Goal: Task Accomplishment & Management: Manage account settings

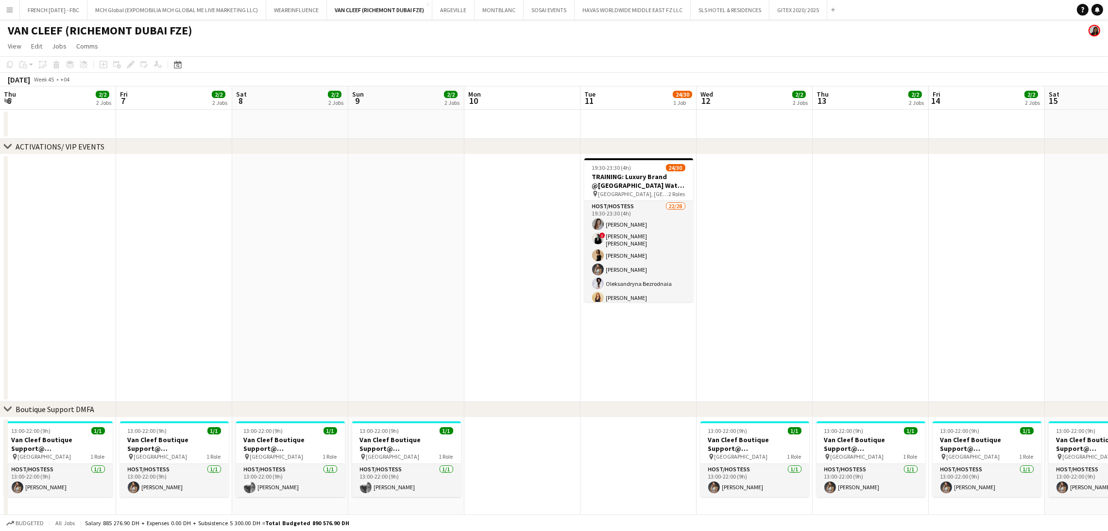
scroll to position [0, 356]
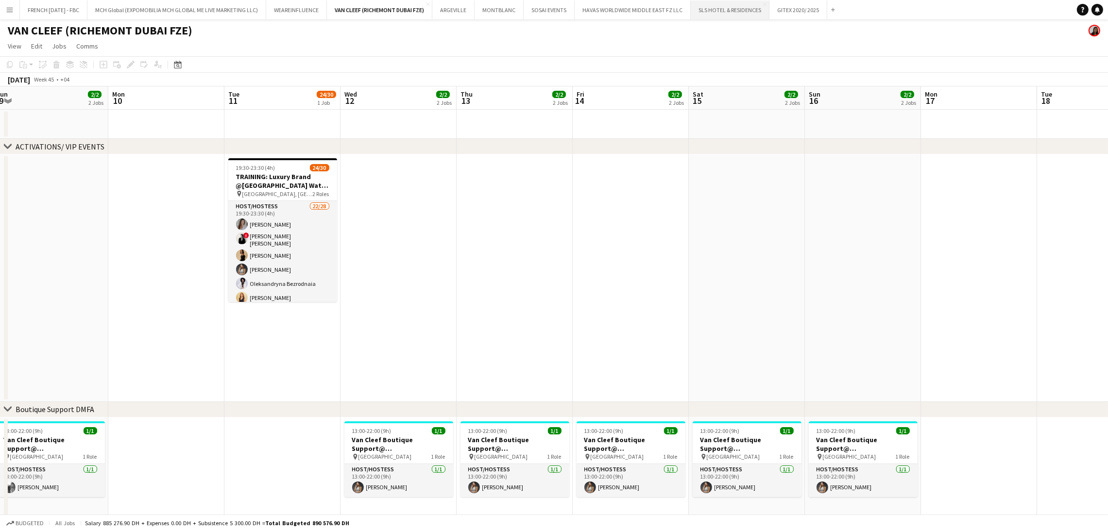
click at [747, 6] on button "SLS HOTEL & RESIDENCES Close" at bounding box center [729, 9] width 79 height 19
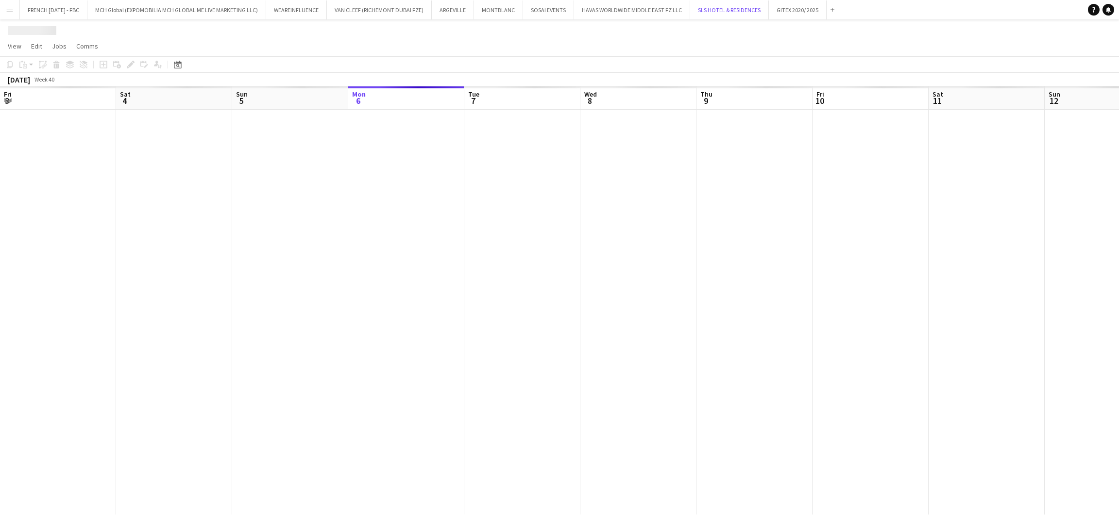
scroll to position [0, 232]
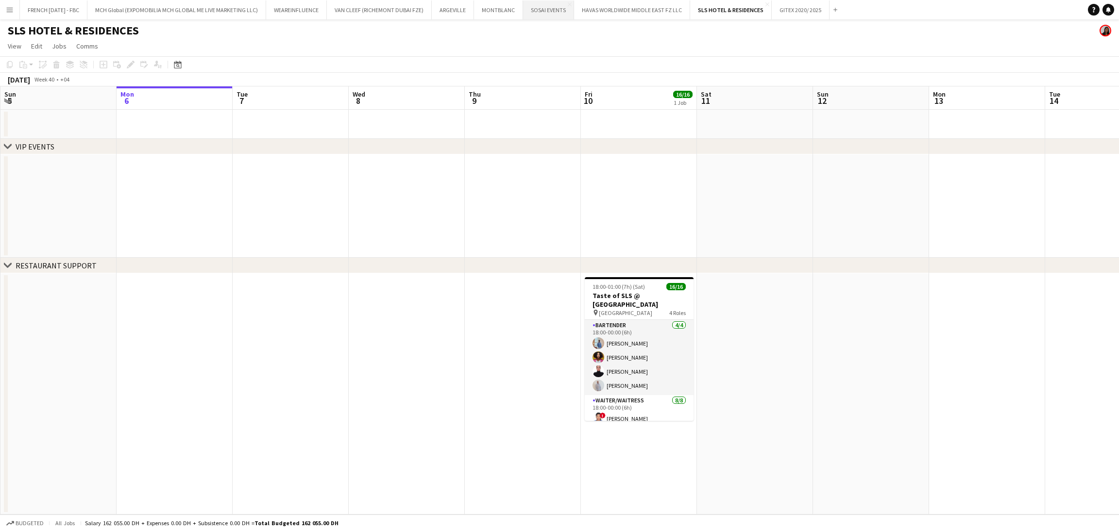
click at [537, 13] on button "SOSAI EVENTS Close" at bounding box center [548, 9] width 51 height 19
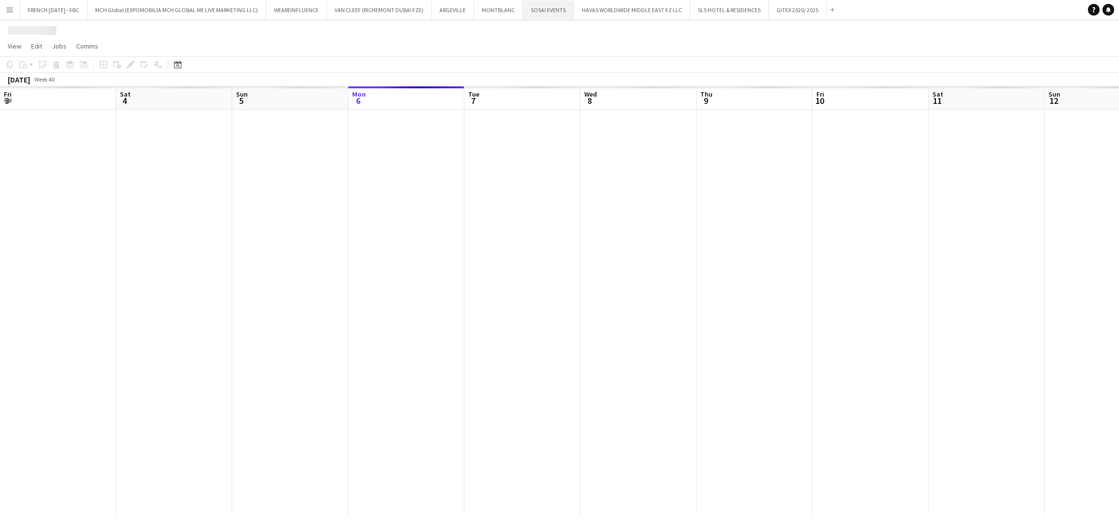
scroll to position [0, 232]
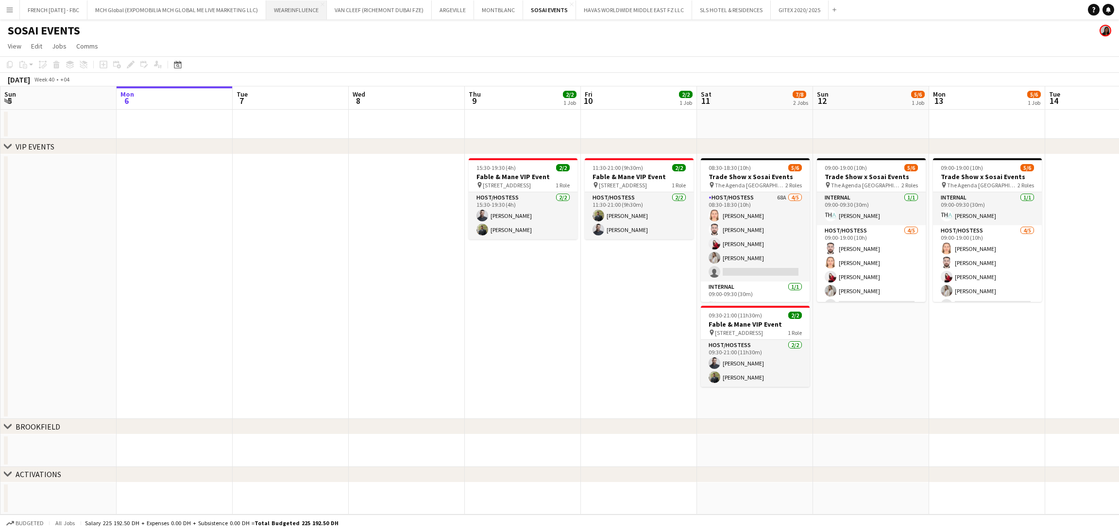
click at [313, 17] on button "WEAREINFLUENCE Close" at bounding box center [296, 9] width 61 height 19
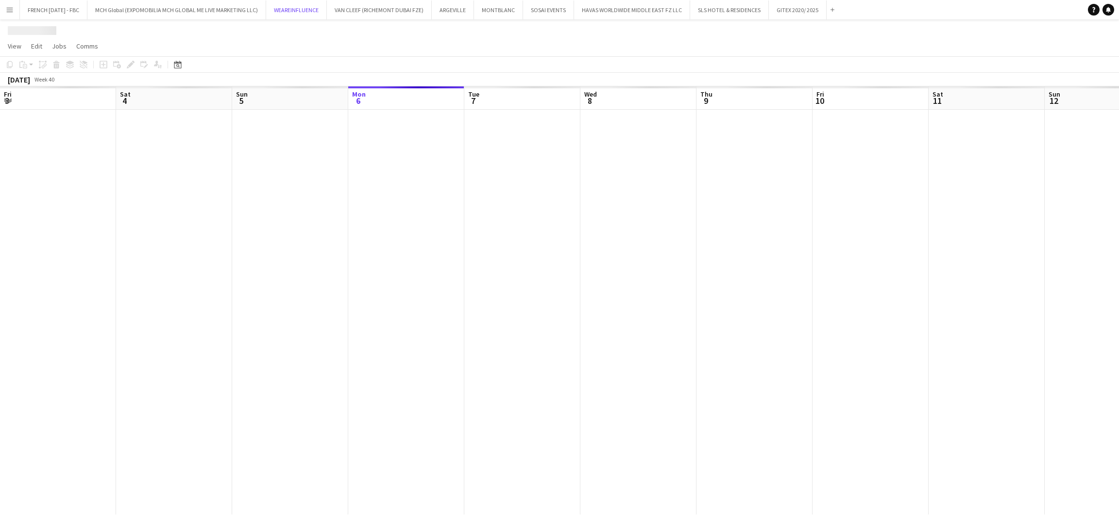
scroll to position [0, 232]
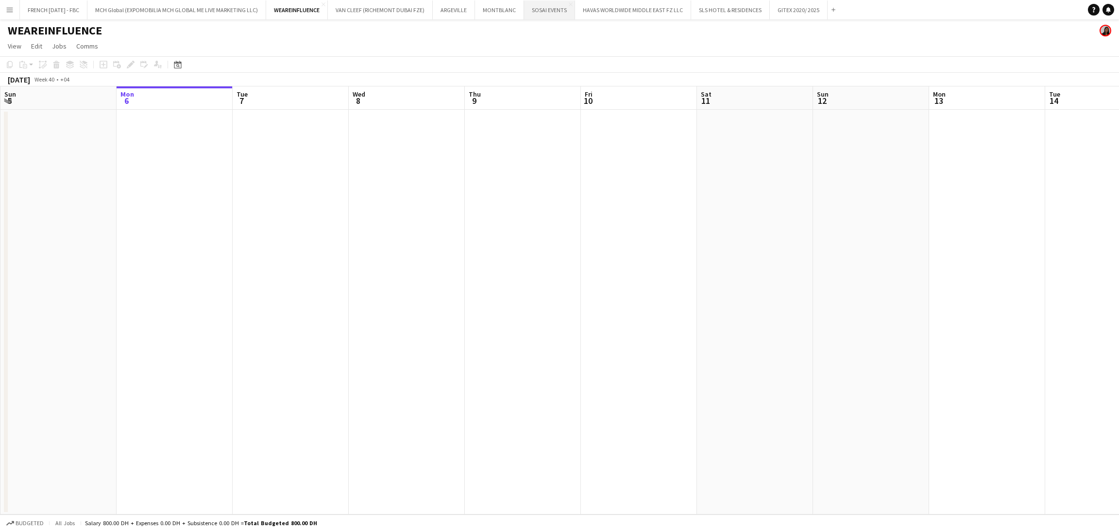
click at [538, 12] on button "SOSAI EVENTS Close" at bounding box center [549, 9] width 51 height 19
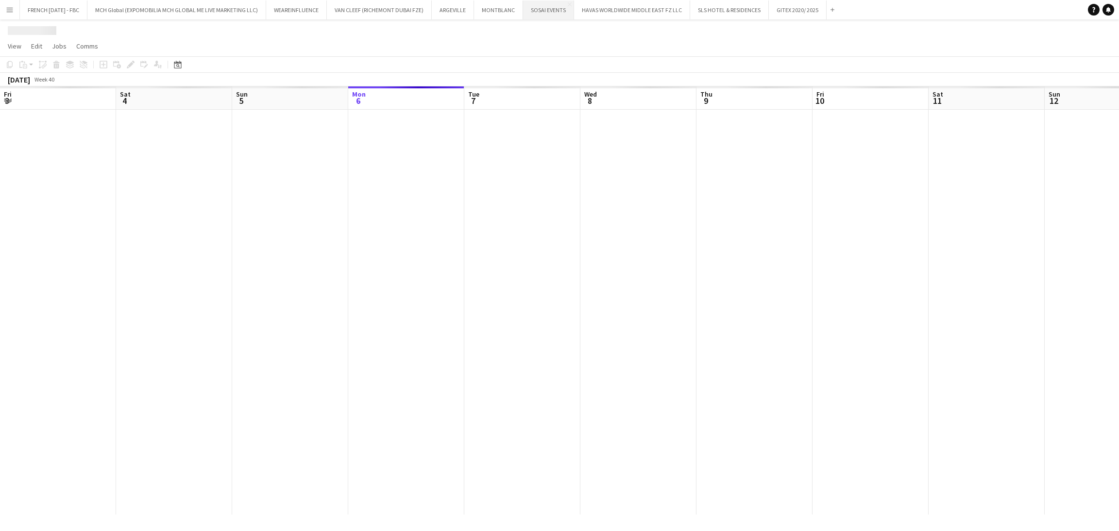
scroll to position [0, 232]
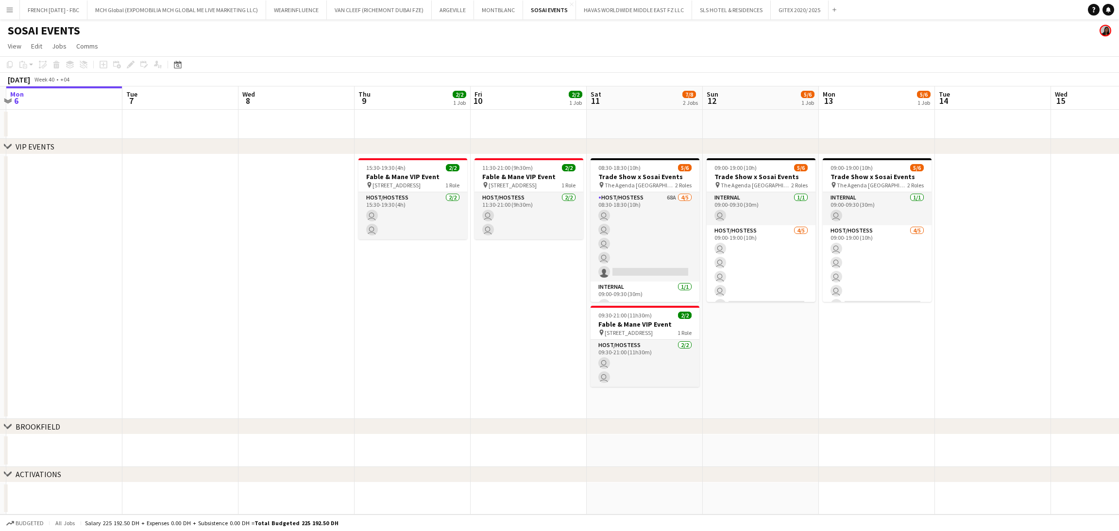
drag, startPoint x: 916, startPoint y: 381, endPoint x: 806, endPoint y: 388, distance: 110.5
click at [806, 388] on app-calendar-viewport "Fri 3 Sat 4 Sun 5 Mon 6 Tue 7 Wed 8 Thu 9 2/2 1 Job Fri 10 2/2 1 Job Sat 11 7/8…" at bounding box center [559, 300] width 1119 height 428
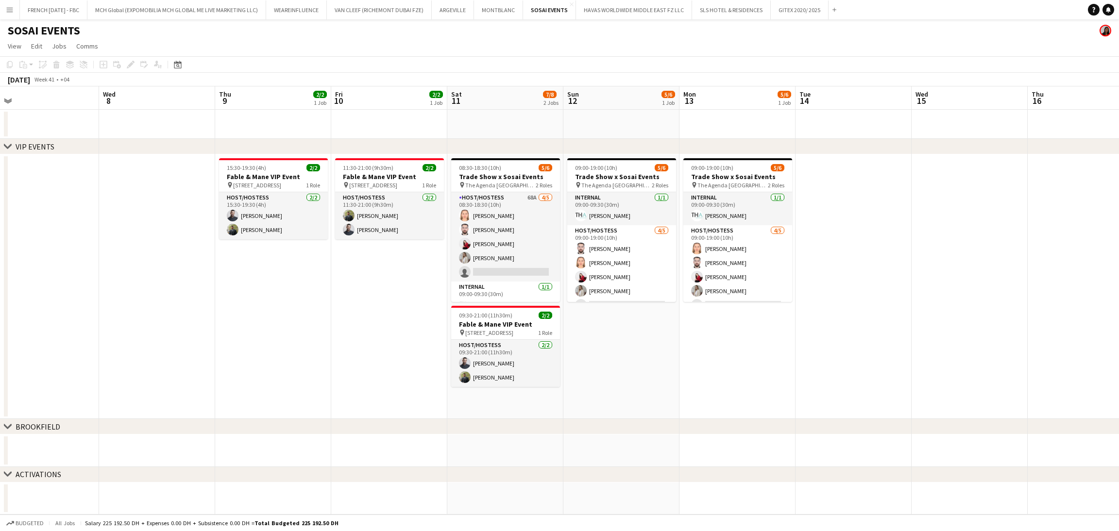
drag, startPoint x: 745, startPoint y: 368, endPoint x: 655, endPoint y: 368, distance: 89.8
click at [655, 368] on app-calendar-viewport "Sun 5 Mon 6 Tue 7 Wed 8 Thu 9 2/2 1 Job Fri 10 2/2 1 Job Sat 11 7/8 2 Jobs Sun …" at bounding box center [559, 300] width 1119 height 428
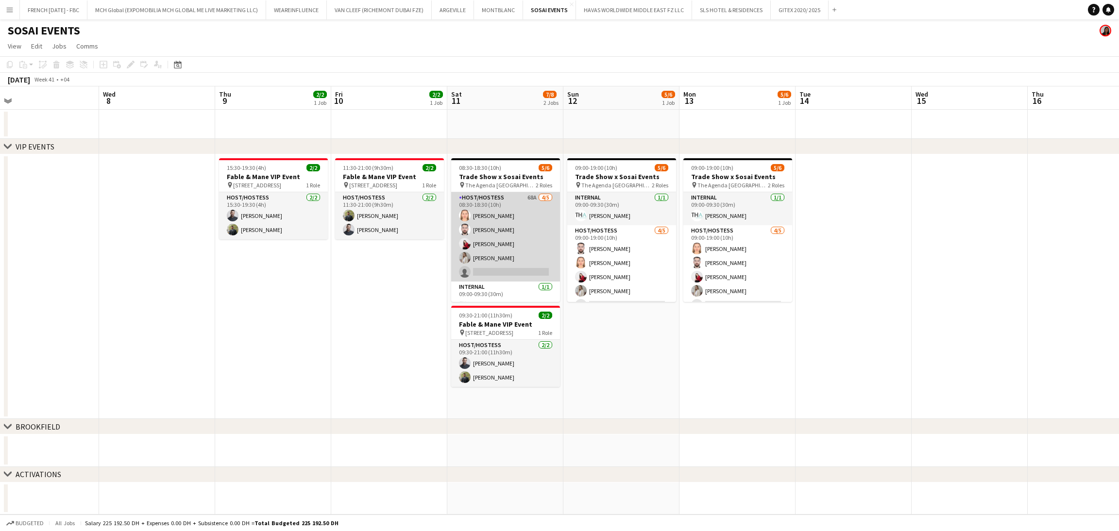
click at [513, 237] on app-card-role "Host/Hostess 68A [DATE] 08:30-18:30 (10h) [PERSON_NAME] [PERSON_NAME] Kharoufah…" at bounding box center [505, 236] width 109 height 89
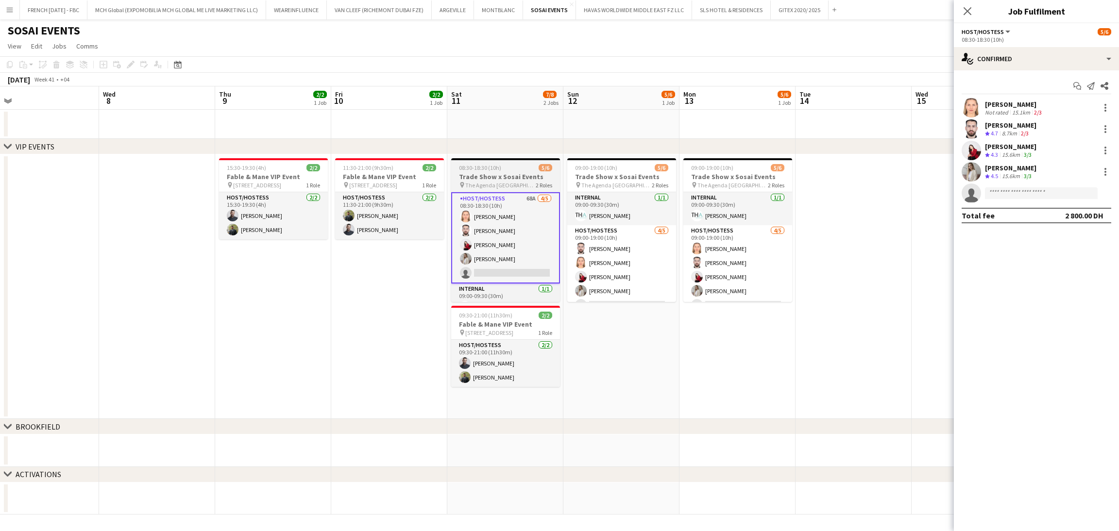
click at [509, 170] on div "08:30-18:30 (10h) 5/6" at bounding box center [505, 167] width 109 height 7
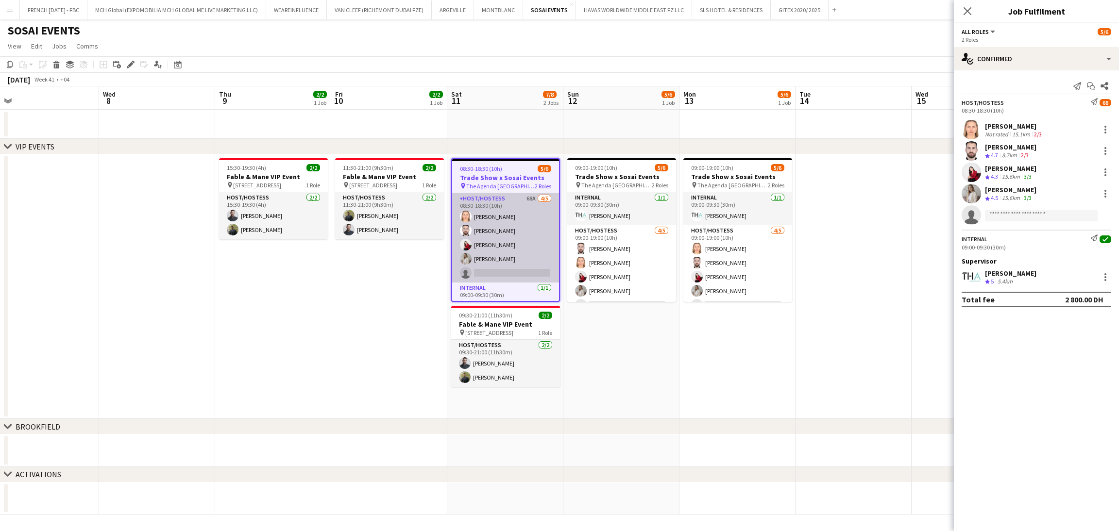
click at [507, 256] on app-card-role "Host/Hostess 68A [DATE] 08:30-18:30 (10h) [PERSON_NAME] [PERSON_NAME] Kharoufah…" at bounding box center [505, 237] width 107 height 89
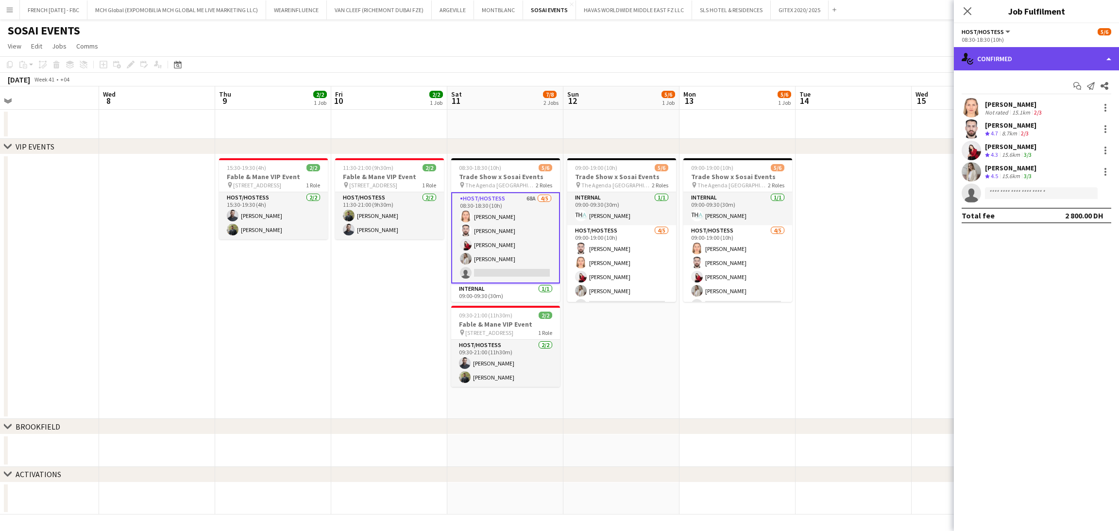
click at [1103, 58] on div "single-neutral-actions-check-2 Confirmed" at bounding box center [1036, 58] width 165 height 23
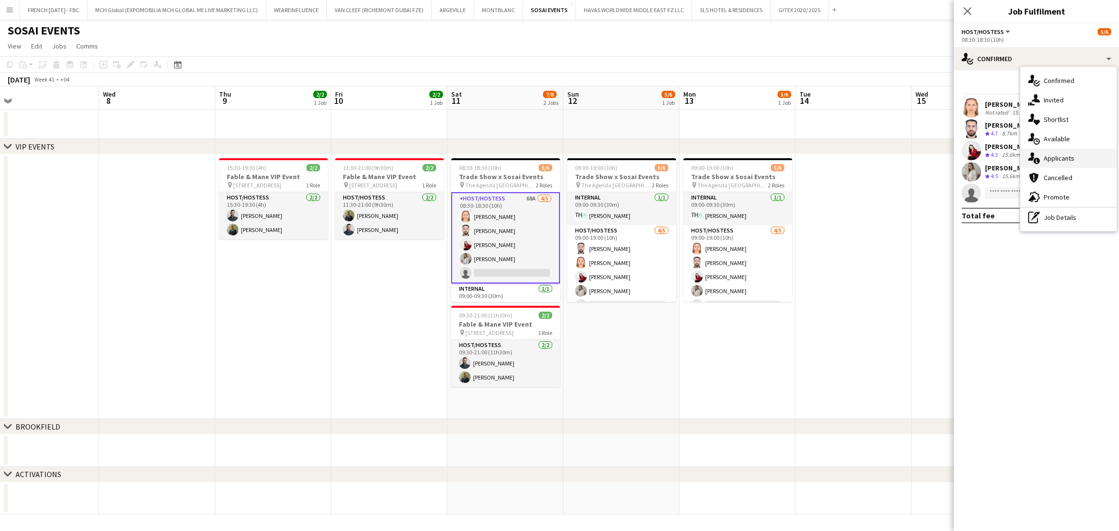
click at [1047, 161] on span "Applicants" at bounding box center [1058, 158] width 31 height 9
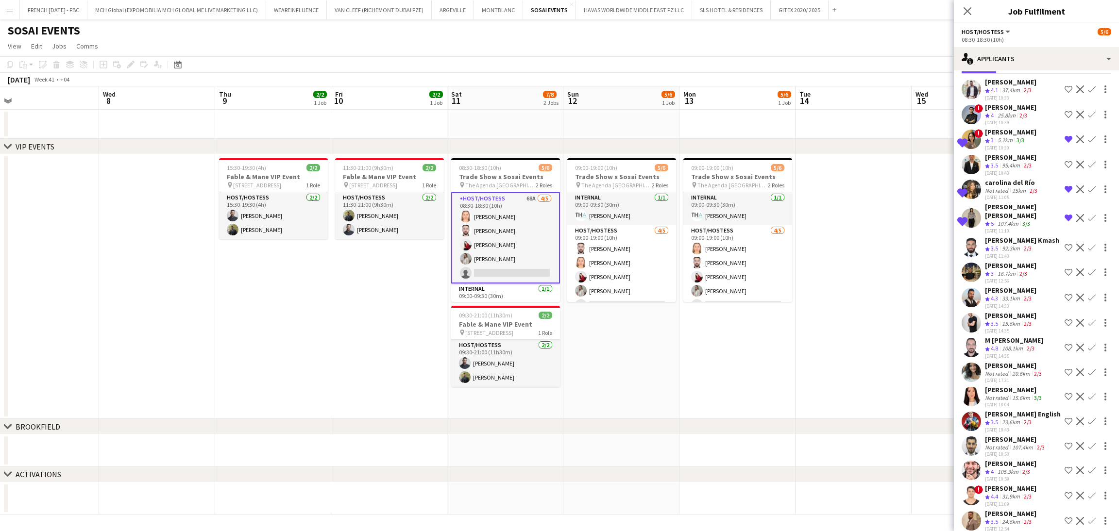
scroll to position [73, 0]
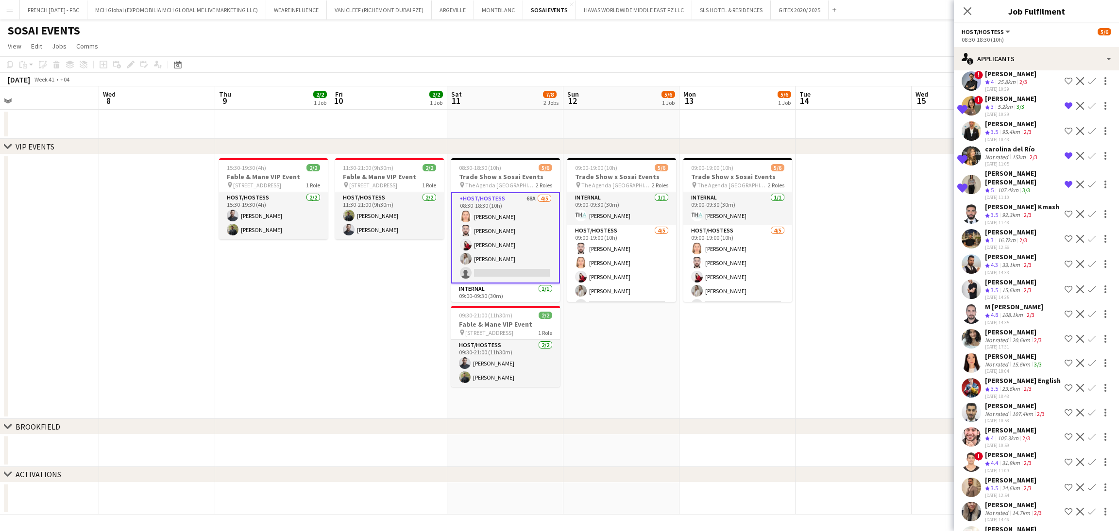
click at [992, 156] on div "Not rated" at bounding box center [997, 156] width 25 height 7
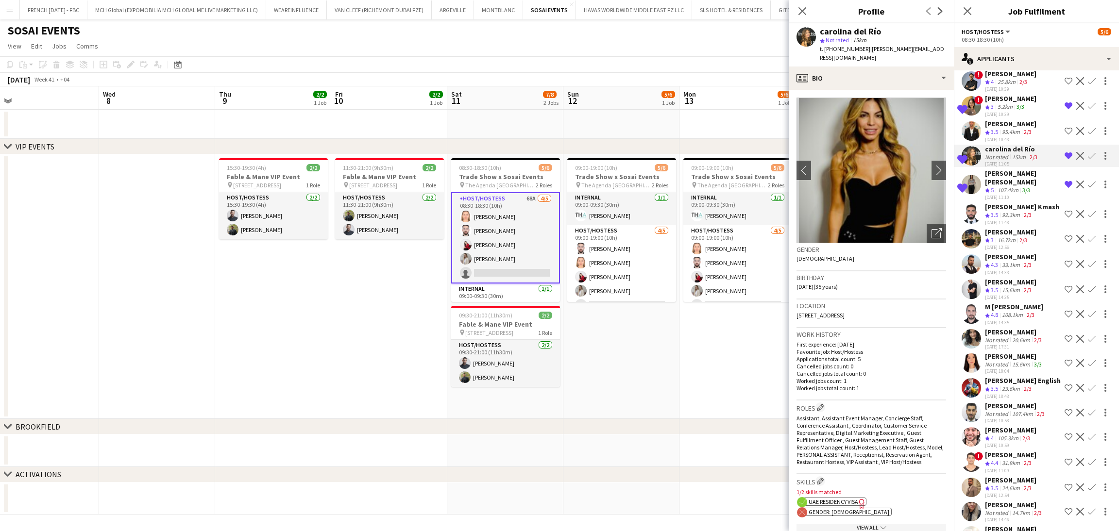
click at [997, 101] on div "[PERSON_NAME]" at bounding box center [1010, 98] width 51 height 9
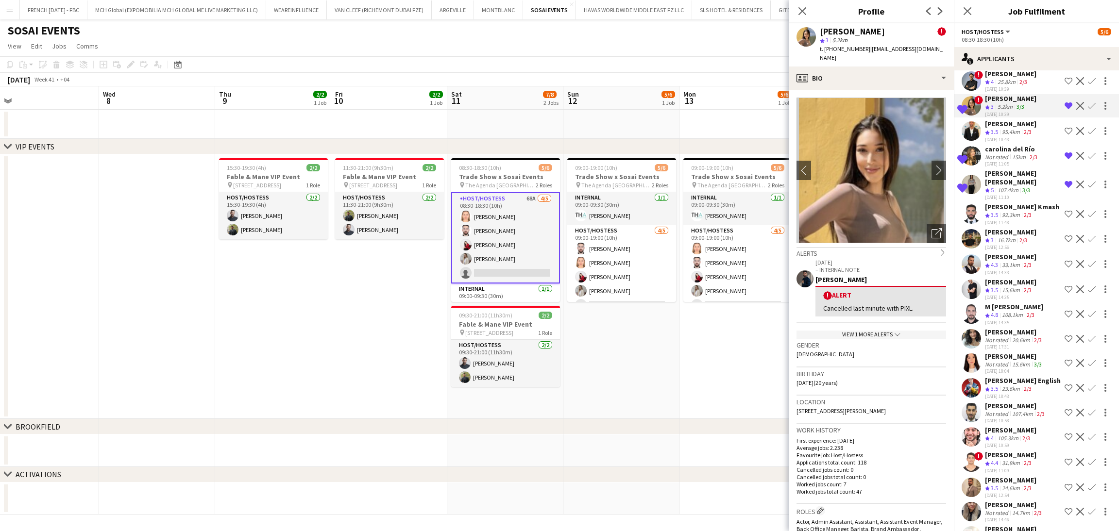
click at [1076, 260] on app-icon "Decline" at bounding box center [1080, 264] width 8 height 8
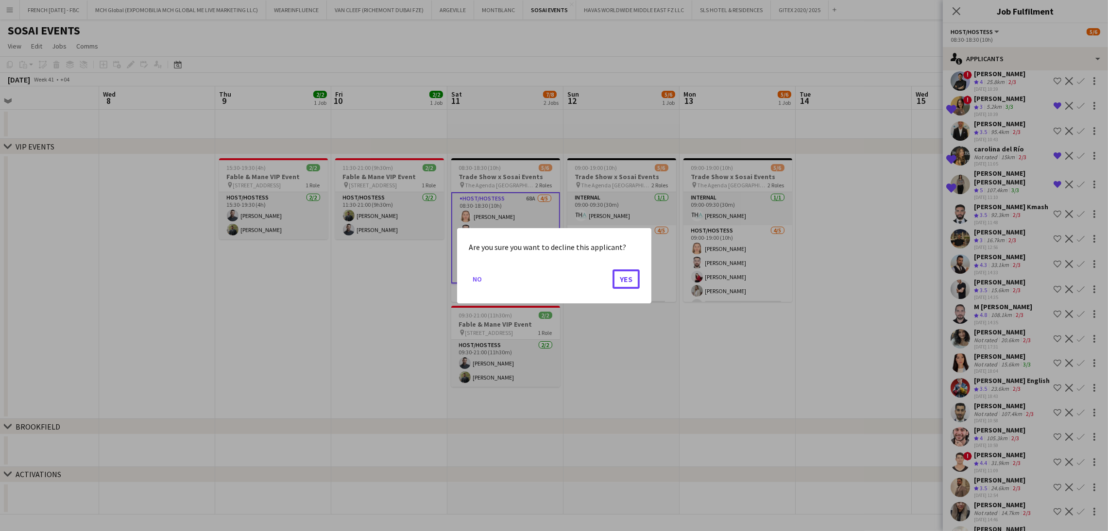
drag, startPoint x: 626, startPoint y: 280, endPoint x: 808, endPoint y: 287, distance: 182.2
click at [627, 280] on button "Yes" at bounding box center [625, 278] width 27 height 19
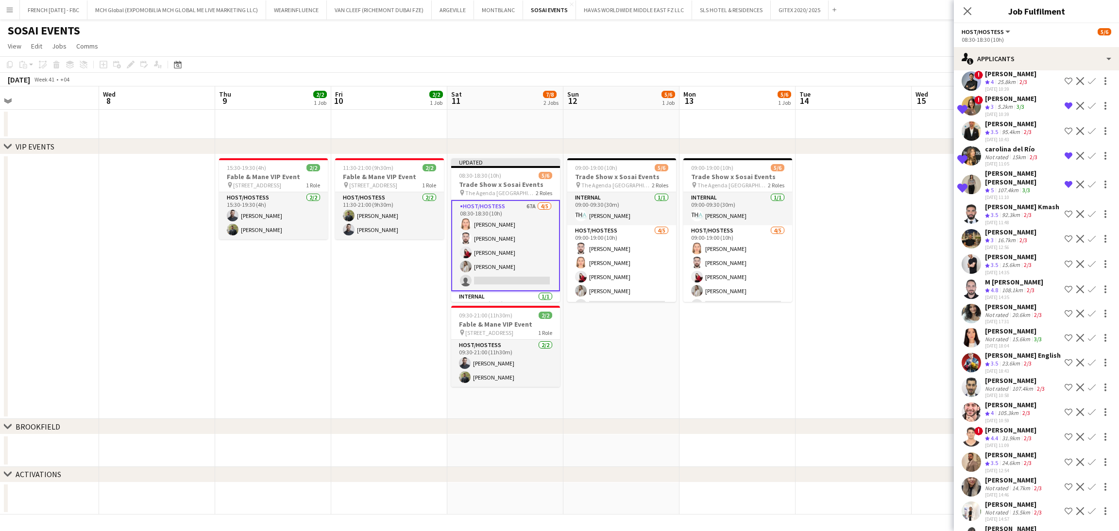
click at [851, 230] on app-date-cell at bounding box center [853, 286] width 116 height 265
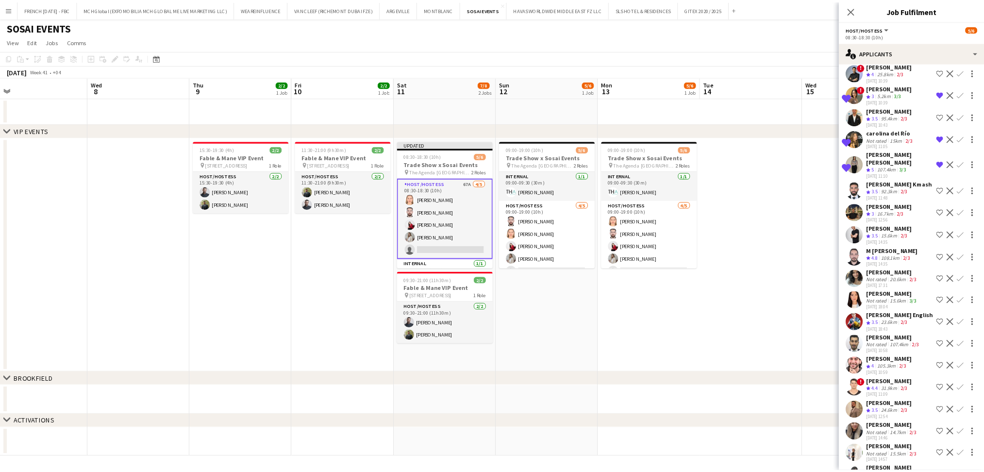
scroll to position [0, 248]
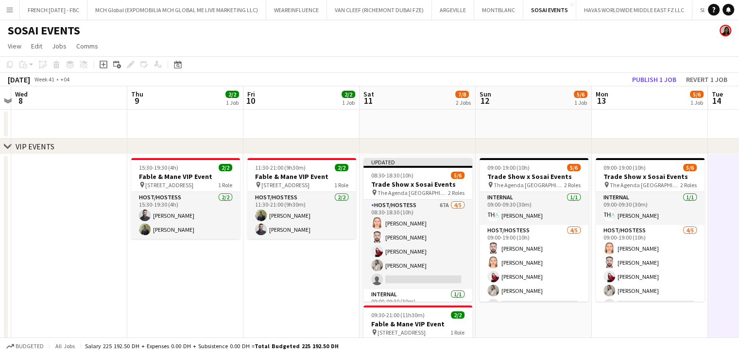
drag, startPoint x: 679, startPoint y: 260, endPoint x: 603, endPoint y: 269, distance: 76.8
click at [603, 269] on app-calendar-viewport "Sun 5 Mon 6 Tue 7 Wed 8 Thu 9 2/2 1 Job Fri 10 2/2 1 Job Sat 11 7/8 2 Jobs Sun …" at bounding box center [369, 295] width 739 height 419
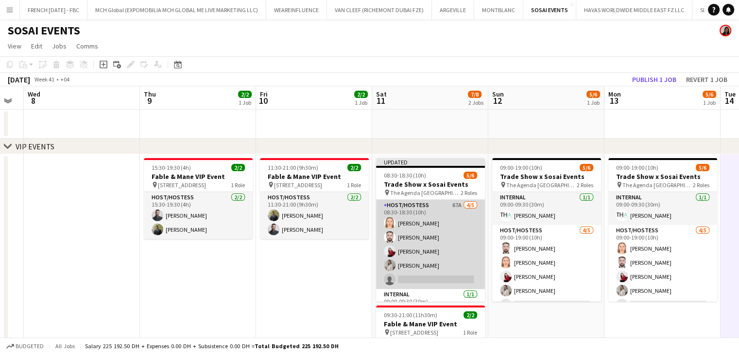
click at [399, 259] on app-card-role "Host/Hostess 67A [DATE] 08:30-18:30 (10h) [PERSON_NAME] [PERSON_NAME] Kharoufah…" at bounding box center [430, 244] width 109 height 89
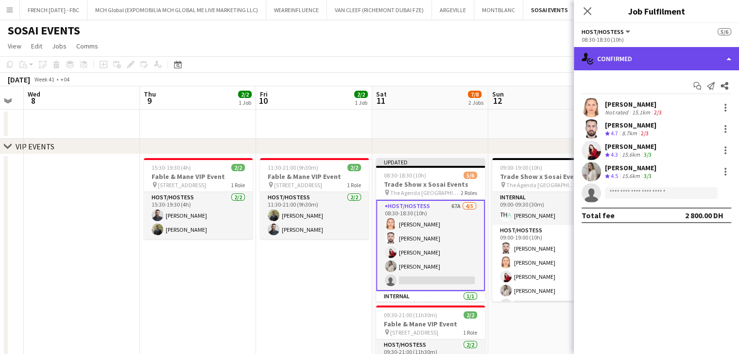
click at [721, 57] on div "single-neutral-actions-check-2 Confirmed" at bounding box center [655, 58] width 165 height 23
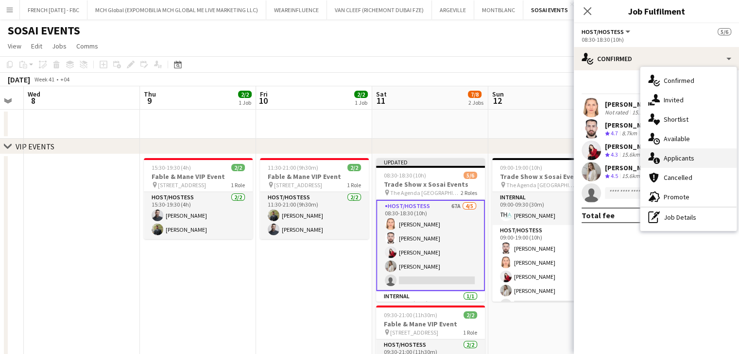
click at [679, 154] on span "Applicants" at bounding box center [678, 158] width 31 height 9
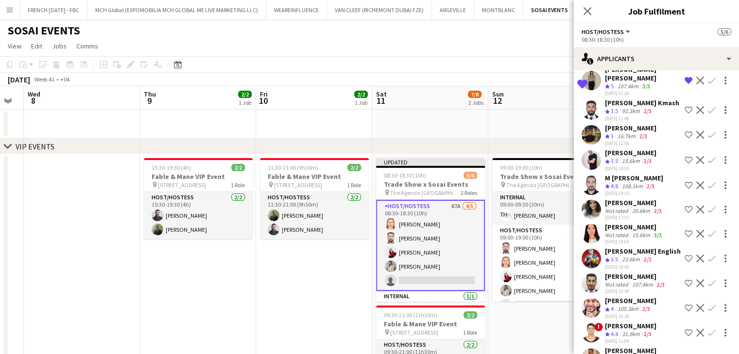
scroll to position [194, 0]
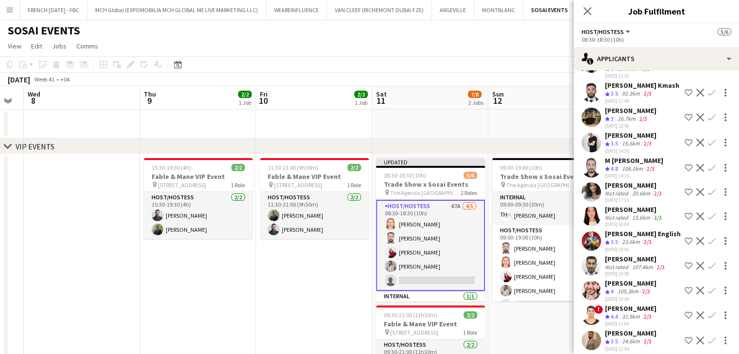
click at [696, 114] on app-icon "Decline" at bounding box center [700, 118] width 8 height 8
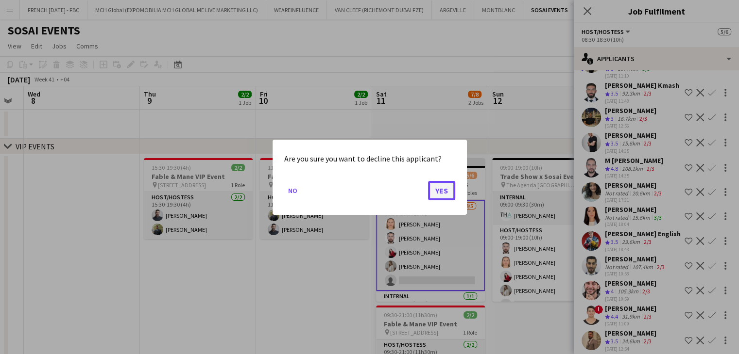
click at [444, 190] on button "Yes" at bounding box center [441, 190] width 27 height 19
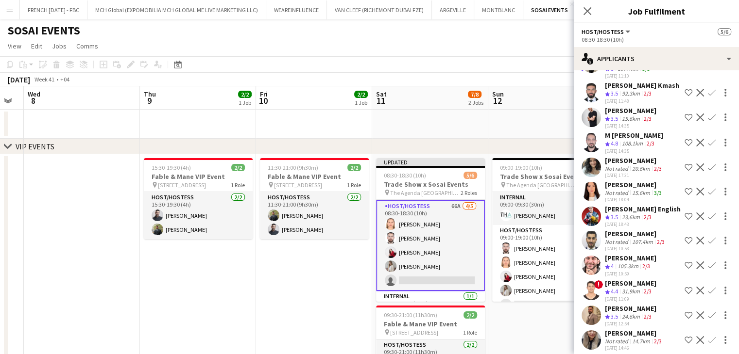
click at [696, 139] on app-icon "Decline" at bounding box center [700, 143] width 8 height 8
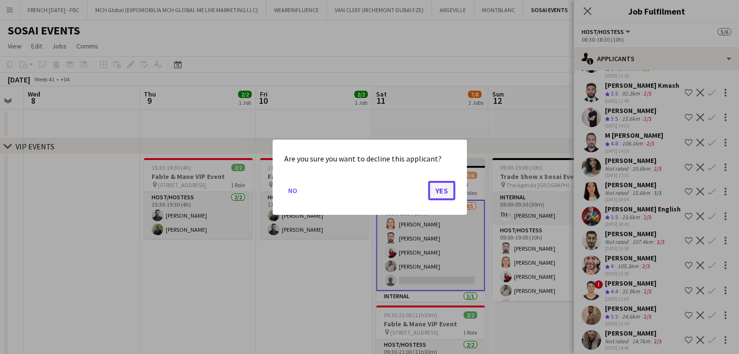
click at [451, 191] on button "Yes" at bounding box center [441, 190] width 27 height 19
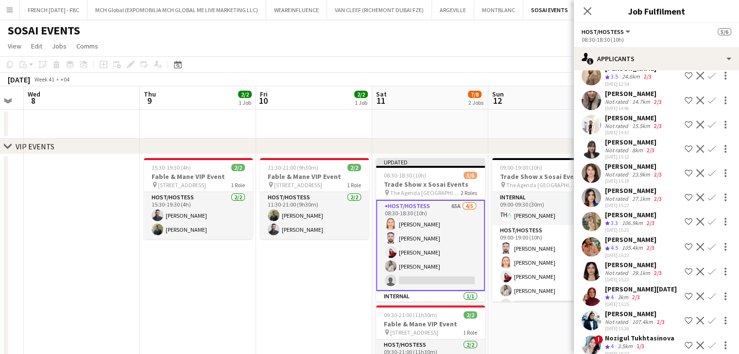
scroll to position [437, 0]
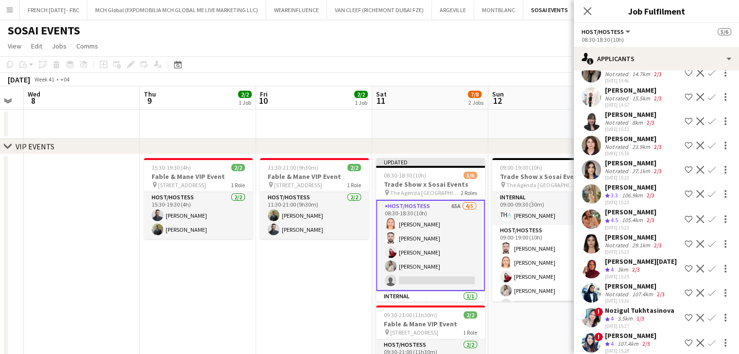
click at [696, 118] on app-icon "Decline" at bounding box center [700, 122] width 8 height 8
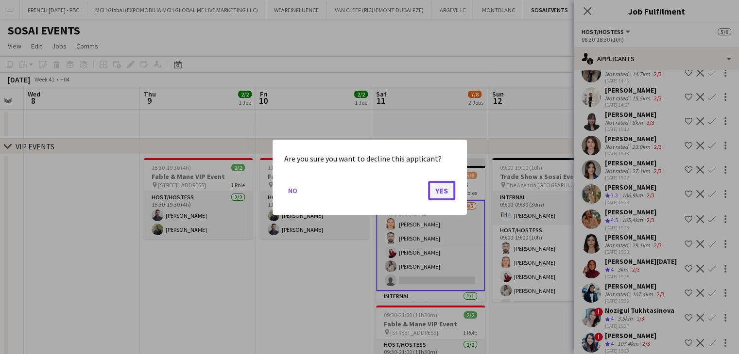
click at [435, 188] on button "Yes" at bounding box center [441, 190] width 27 height 19
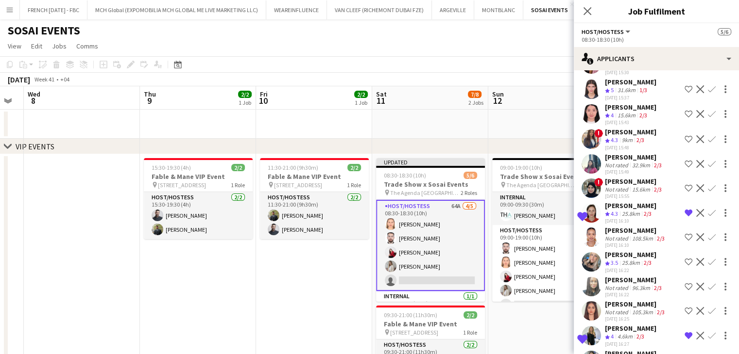
scroll to position [728, 0]
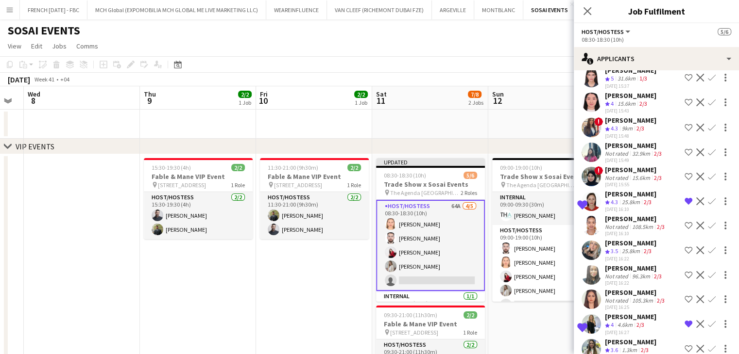
click at [684, 124] on app-icon "Shortlist crew" at bounding box center [688, 128] width 8 height 8
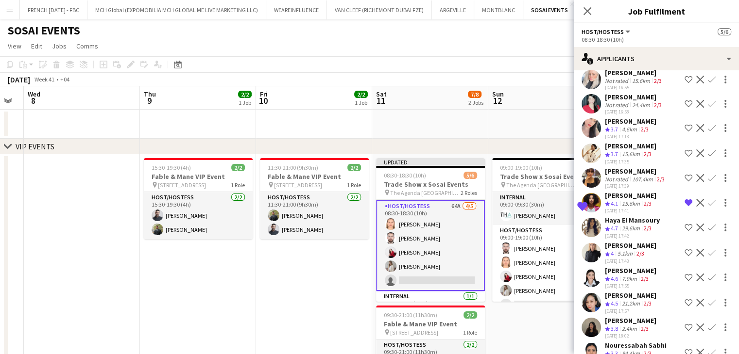
scroll to position [1117, 0]
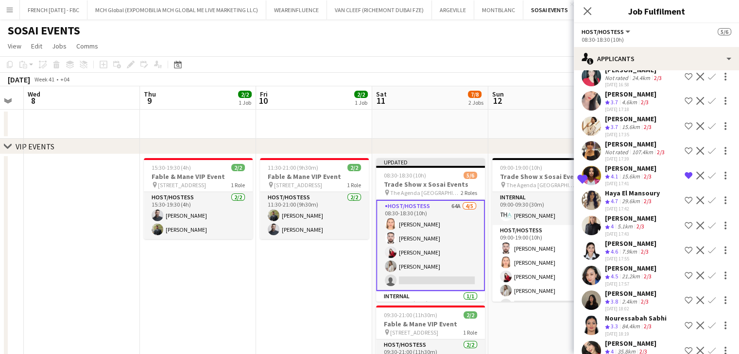
click at [684, 147] on app-icon "Shortlist crew" at bounding box center [688, 151] width 8 height 8
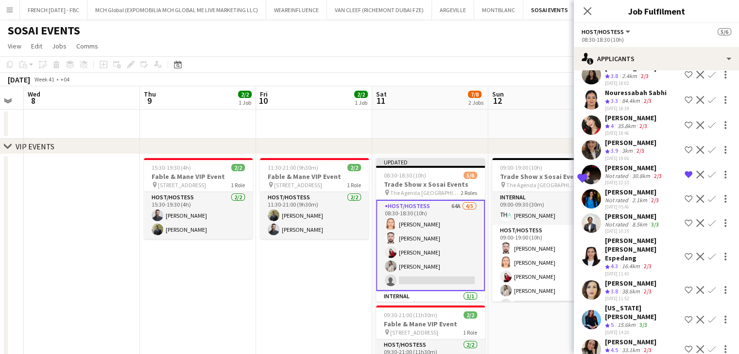
scroll to position [1359, 0]
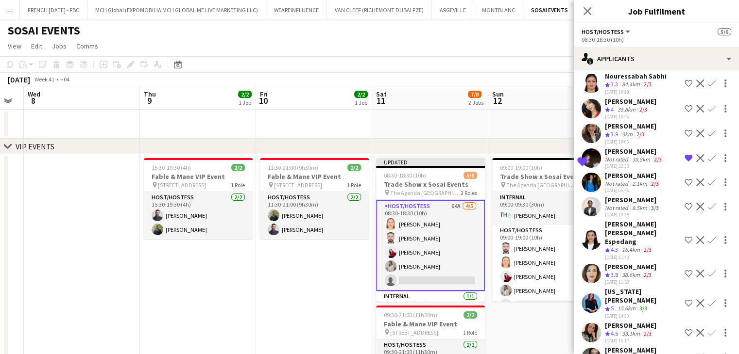
click at [684, 354] on app-icon "Shortlist crew" at bounding box center [688, 358] width 8 height 8
click at [628, 355] on div "15.6km" at bounding box center [626, 359] width 22 height 8
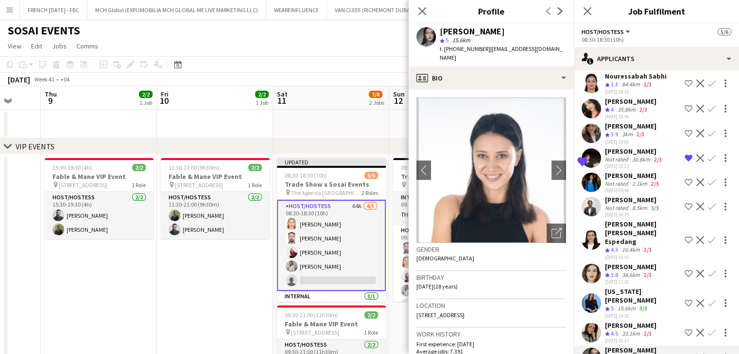
drag, startPoint x: 340, startPoint y: 257, endPoint x: 237, endPoint y: 241, distance: 104.2
click at [245, 244] on app-calendar-viewport "Sun 5 Mon 6 Tue 7 Wed 8 Thu 9 2/2 1 Job Fri 10 2/2 1 Job Sat 11 7/8 2 Jobs Sun …" at bounding box center [369, 295] width 739 height 419
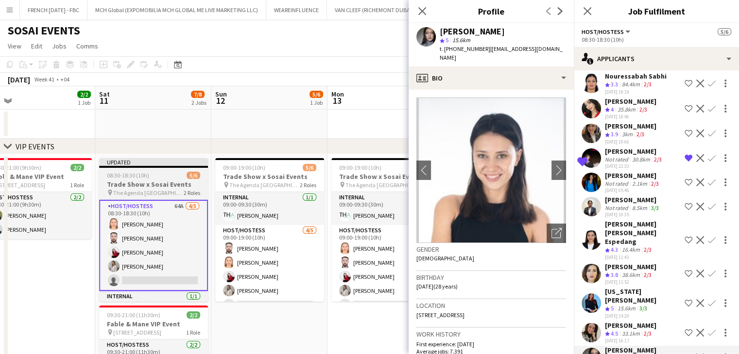
drag, startPoint x: 339, startPoint y: 188, endPoint x: 163, endPoint y: 170, distance: 177.2
click at [171, 174] on app-calendar-viewport "Tue 7 Wed 8 Thu 9 2/2 1 Job Fri 10 2/2 1 Job Sat 11 7/8 2 Jobs Sun 12 5/6 1 Job…" at bounding box center [369, 295] width 739 height 419
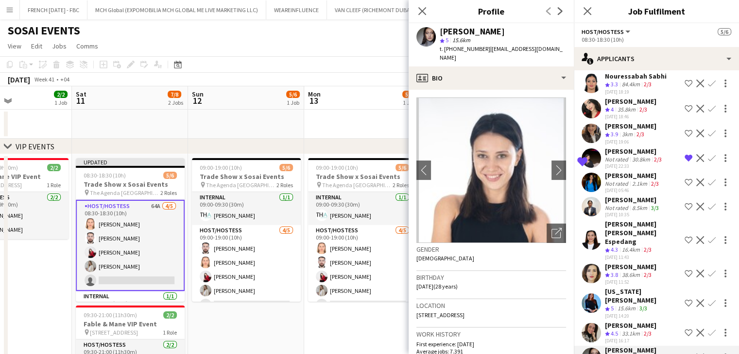
click at [684, 300] on app-icon "Shortlist crew" at bounding box center [688, 304] width 8 height 8
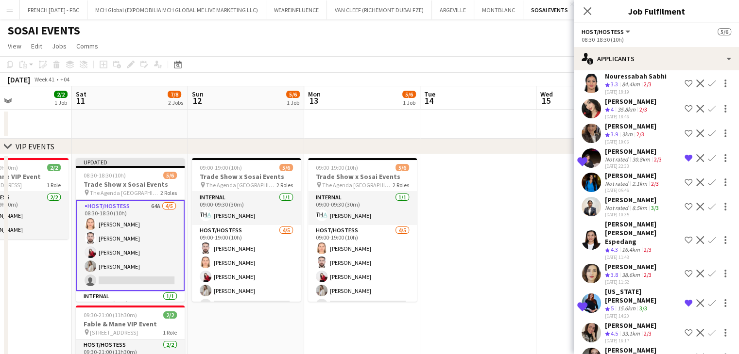
click at [620, 346] on div "[PERSON_NAME]" at bounding box center [630, 350] width 51 height 9
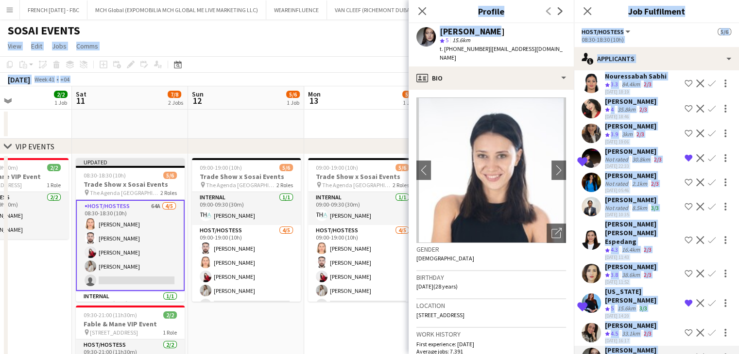
drag, startPoint x: 491, startPoint y: 32, endPoint x: 406, endPoint y: 32, distance: 85.0
click at [406, 32] on body "Menu Boards Boards Boards All jobs Status Workforce Workforce My Workforce Recr…" at bounding box center [369, 261] width 739 height 522
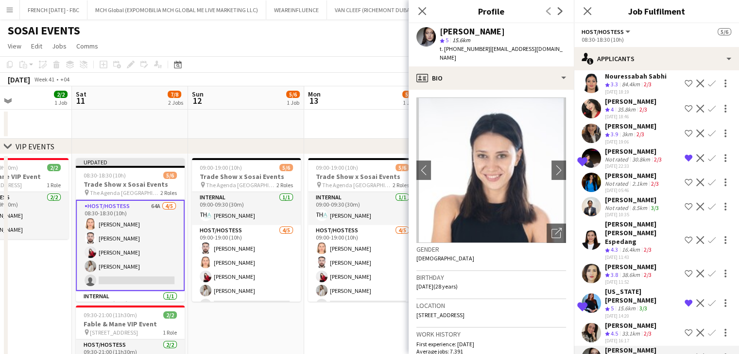
click at [472, 39] on span "15.6km" at bounding box center [461, 39] width 22 height 7
drag, startPoint x: 493, startPoint y: 33, endPoint x: 440, endPoint y: 32, distance: 52.9
click at [440, 32] on div "[PERSON_NAME]" at bounding box center [502, 31] width 126 height 9
copy div "[PERSON_NAME]"
click at [343, 321] on app-date-cell "09:00-19:00 (10h) 5/6 Trade Show x Sosai Events pin The Agenda Dubai 2 Roles In…" at bounding box center [362, 285] width 116 height 262
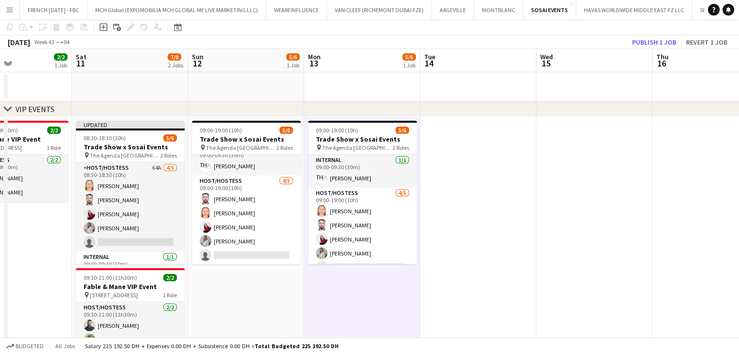
scroll to position [49, 0]
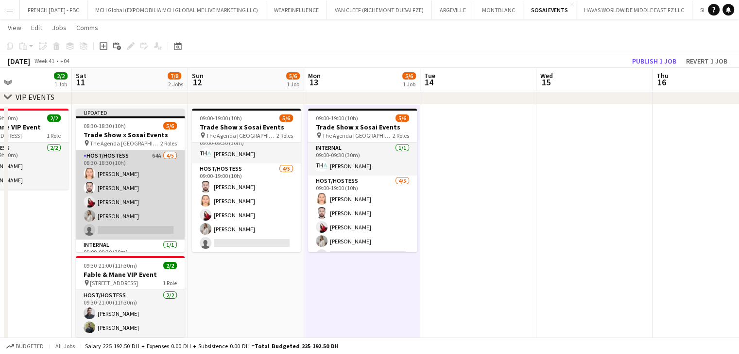
drag, startPoint x: 125, startPoint y: 209, endPoint x: 132, endPoint y: 201, distance: 11.0
click at [126, 209] on app-card-role "Host/Hostess 64A [DATE] 08:30-18:30 (10h) [PERSON_NAME] [PERSON_NAME] Kharoufah…" at bounding box center [130, 195] width 109 height 89
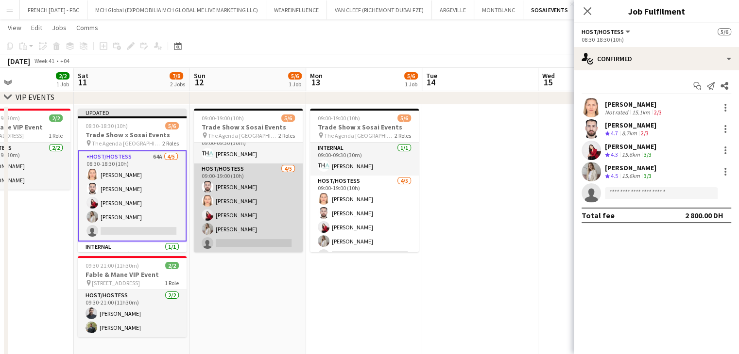
click at [267, 209] on app-card-role "Host/Hostess [DATE] 09:00-19:00 (10h) [PERSON_NAME] [PERSON_NAME] Valeriia [PER…" at bounding box center [248, 208] width 109 height 89
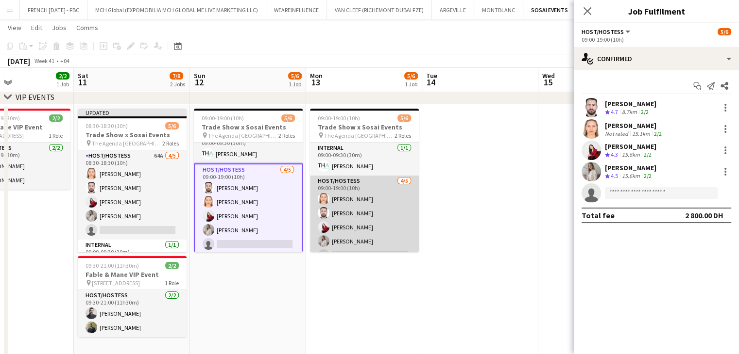
click at [373, 208] on app-card-role "Host/Hostess [DATE] 09:00-19:00 (10h) [PERSON_NAME] [PERSON_NAME] Kharoufah Val…" at bounding box center [364, 220] width 109 height 89
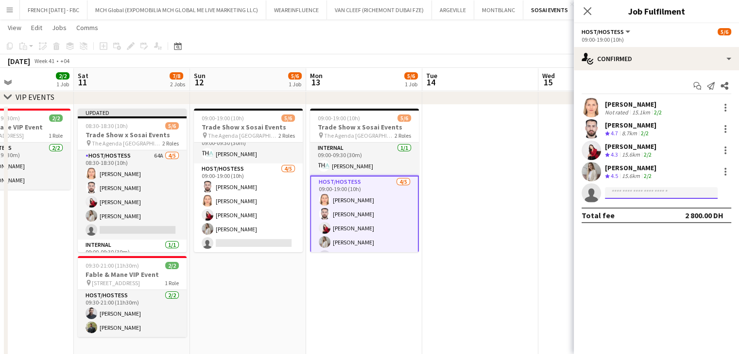
click at [644, 193] on input at bounding box center [661, 193] width 113 height 12
paste input "**********"
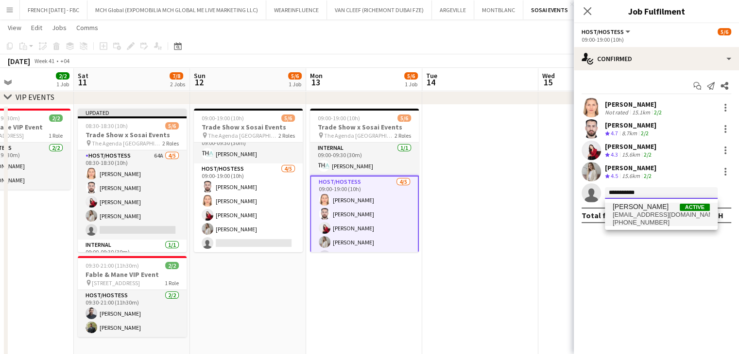
type input "**********"
click at [623, 210] on span "[PERSON_NAME]" at bounding box center [640, 207] width 56 height 8
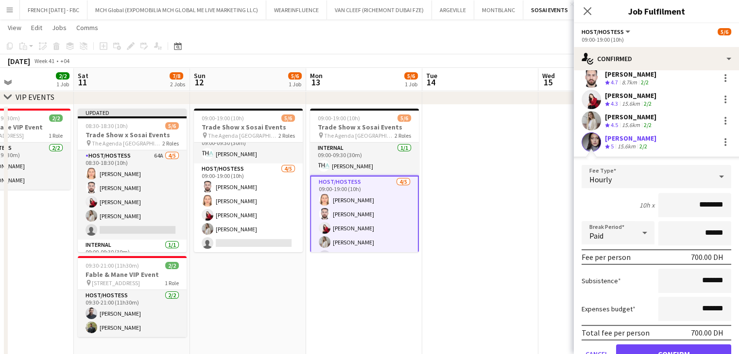
scroll to position [96, 0]
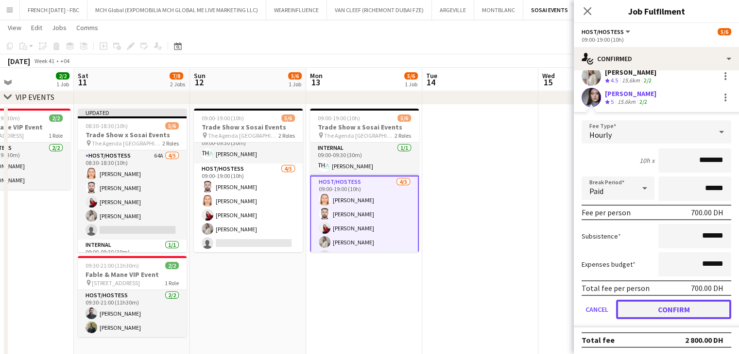
click at [660, 308] on button "Confirm" at bounding box center [673, 309] width 115 height 19
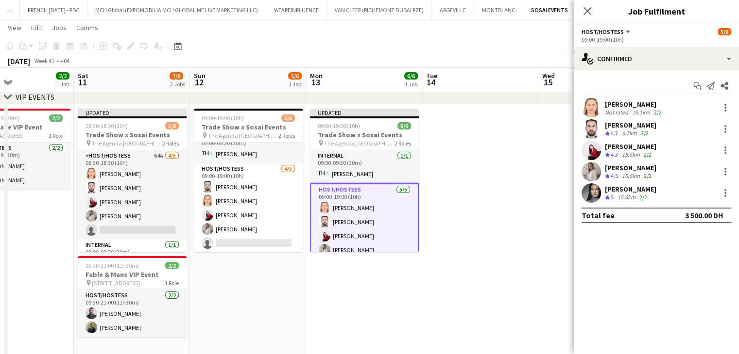
scroll to position [0, 0]
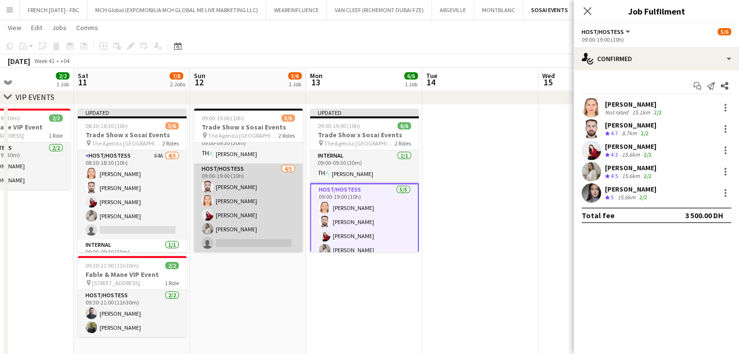
click at [221, 238] on app-card-role "Host/Hostess [DATE] 09:00-19:00 (10h) [PERSON_NAME] [PERSON_NAME] Valeriia [PER…" at bounding box center [248, 208] width 109 height 89
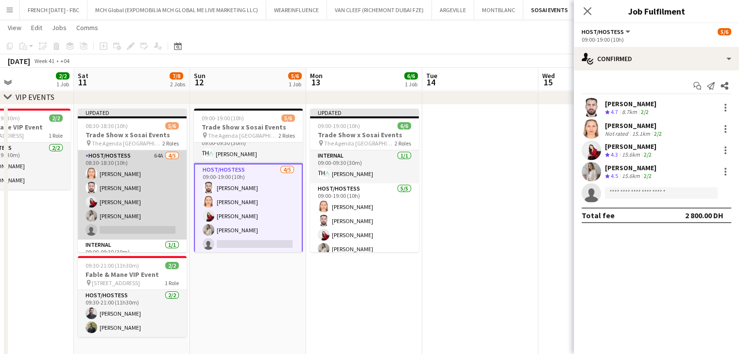
click at [147, 235] on app-card-role "Host/Hostess 64A [DATE] 08:30-18:30 (10h) [PERSON_NAME] [PERSON_NAME] Kharoufah…" at bounding box center [132, 195] width 109 height 89
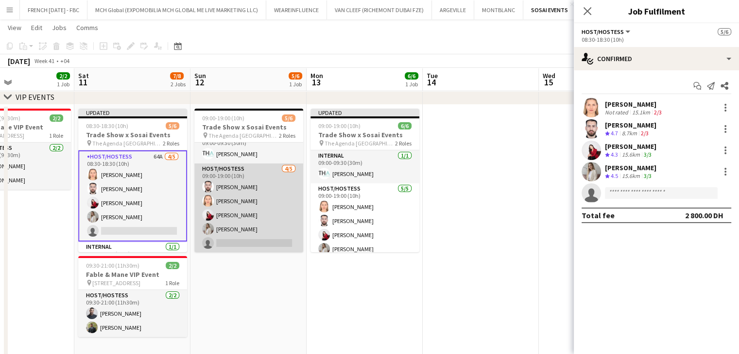
scroll to position [0, 389]
click at [245, 223] on app-card-role "Host/Hostess [DATE] 09:00-19:00 (10h) [PERSON_NAME] [PERSON_NAME] Valeriia [PER…" at bounding box center [249, 208] width 109 height 89
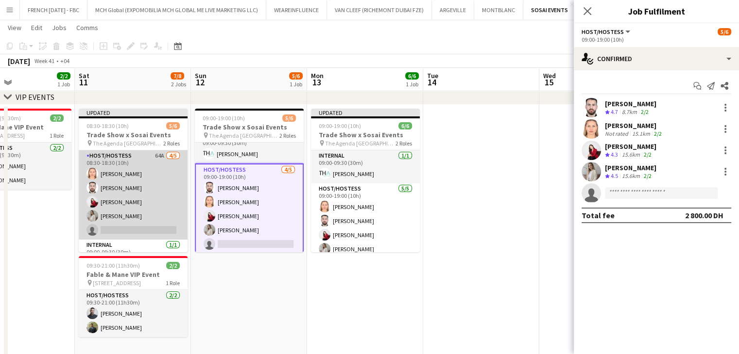
click at [137, 218] on app-card-role "Host/Hostess 64A [DATE] 08:30-18:30 (10h) [PERSON_NAME] [PERSON_NAME] Kharoufah…" at bounding box center [133, 195] width 109 height 89
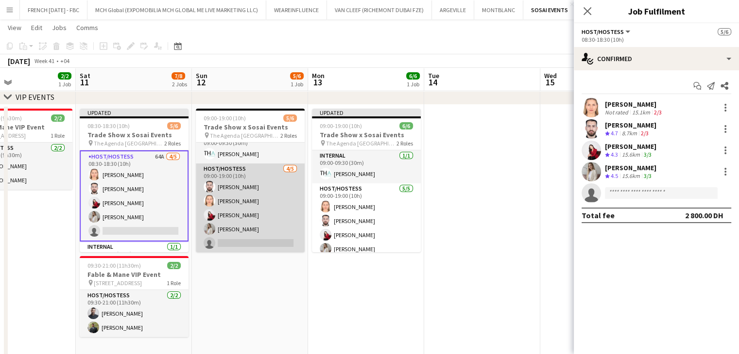
click at [243, 216] on app-card-role "Host/Hostess [DATE] 09:00-19:00 (10h) [PERSON_NAME] [PERSON_NAME] Valeriia [PER…" at bounding box center [250, 208] width 109 height 89
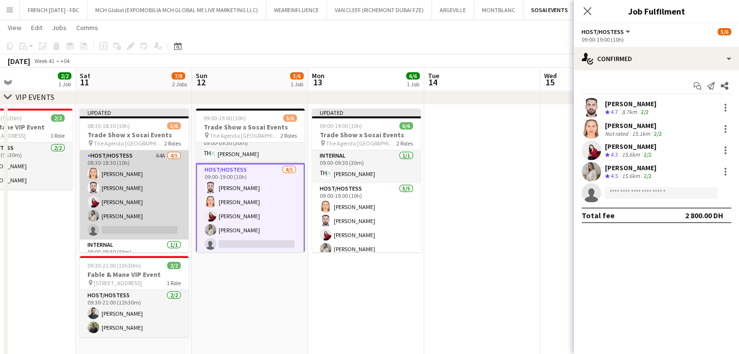
click at [119, 212] on app-card-role "Host/Hostess 64A [DATE] 08:30-18:30 (10h) [PERSON_NAME] [PERSON_NAME] Kharoufah…" at bounding box center [134, 195] width 109 height 89
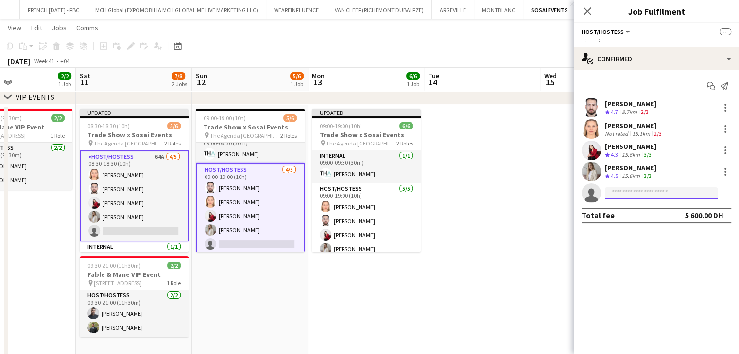
click at [630, 190] on input at bounding box center [661, 193] width 113 height 12
paste input "**********"
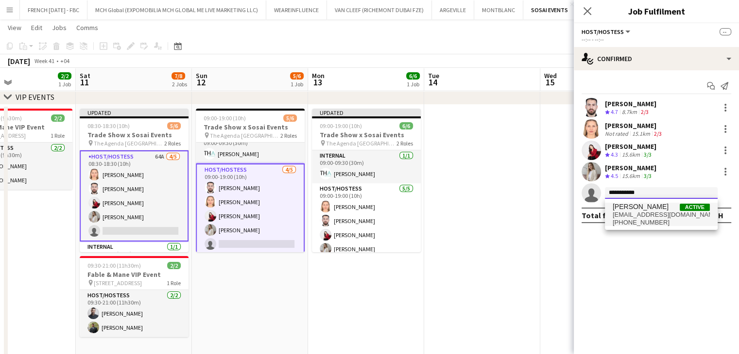
type input "**********"
click at [637, 214] on span "[EMAIL_ADDRESS][DOMAIN_NAME]" at bounding box center [660, 215] width 97 height 8
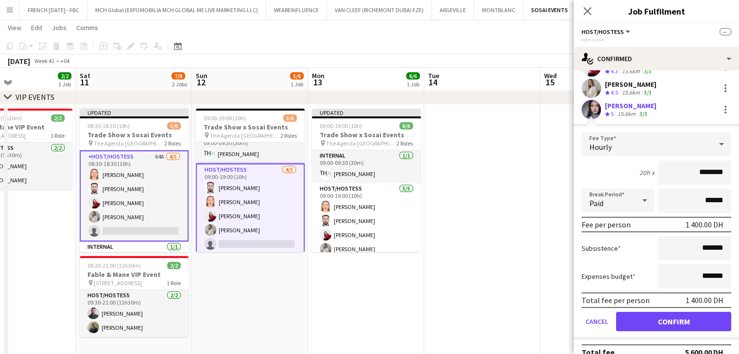
scroll to position [96, 0]
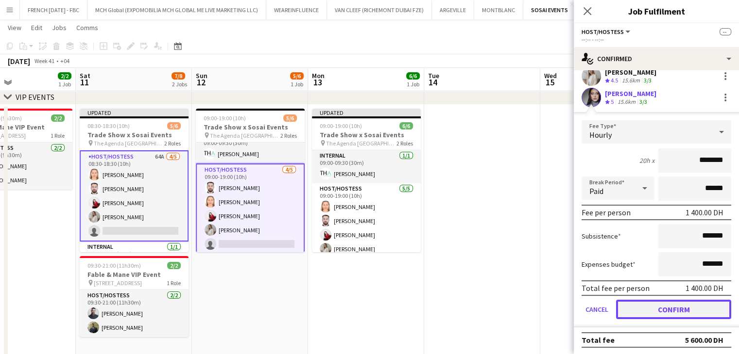
click at [641, 311] on button "Confirm" at bounding box center [673, 309] width 115 height 19
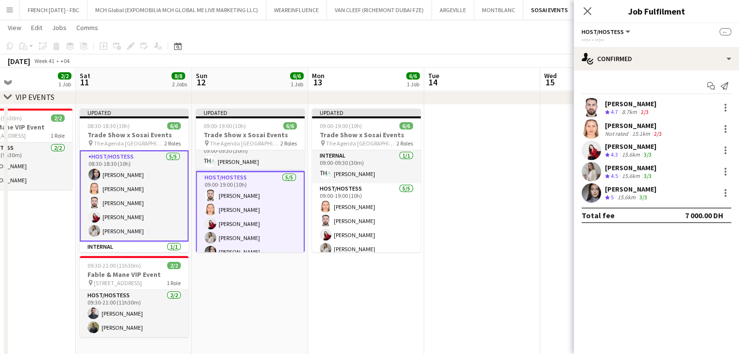
click at [476, 269] on app-date-cell at bounding box center [482, 236] width 116 height 262
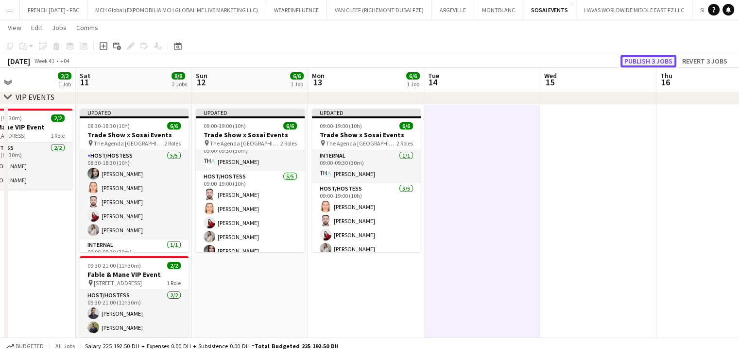
click at [639, 64] on button "Publish 3 jobs" at bounding box center [648, 61] width 56 height 13
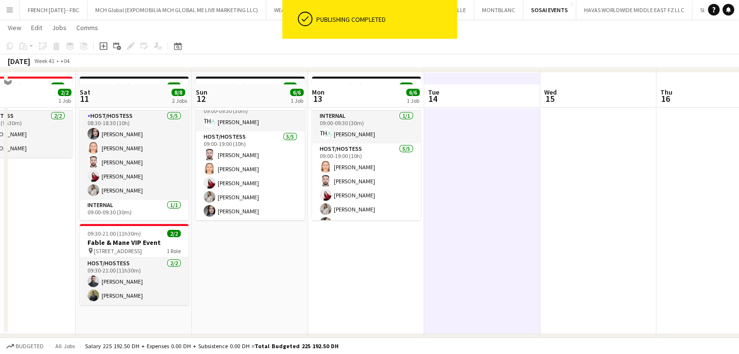
scroll to position [97, 0]
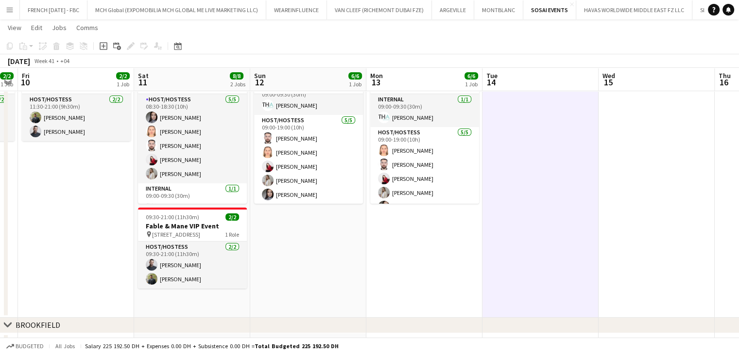
drag, startPoint x: 594, startPoint y: 171, endPoint x: 497, endPoint y: 144, distance: 100.7
click at [400, 166] on app-calendar-viewport "Tue 7 Wed 8 Thu 9 2/2 1 Job Fri 10 2/2 1 Job Sat 11 8/8 2 Jobs Sun 12 6/6 1 Job…" at bounding box center [369, 174] width 739 height 467
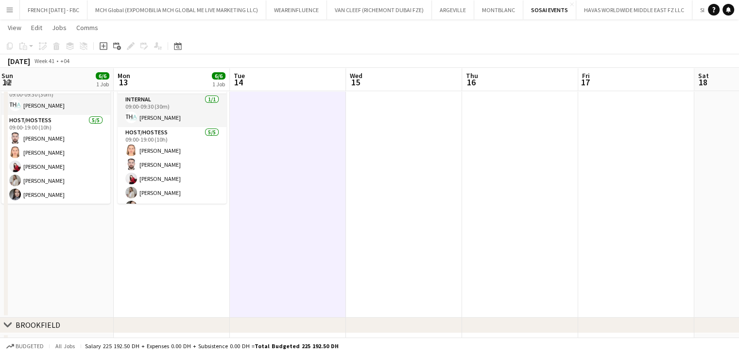
scroll to position [0, 257]
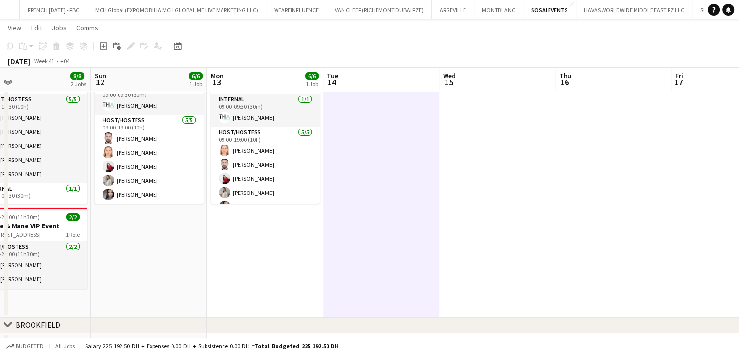
click at [241, 249] on app-calendar-viewport "Thu 9 2/2 1 Job Fri 10 2/2 1 Job Sat 11 8/8 2 Jobs Sun 12 6/6 1 Job Mon 13 6/6 …" at bounding box center [369, 174] width 739 height 467
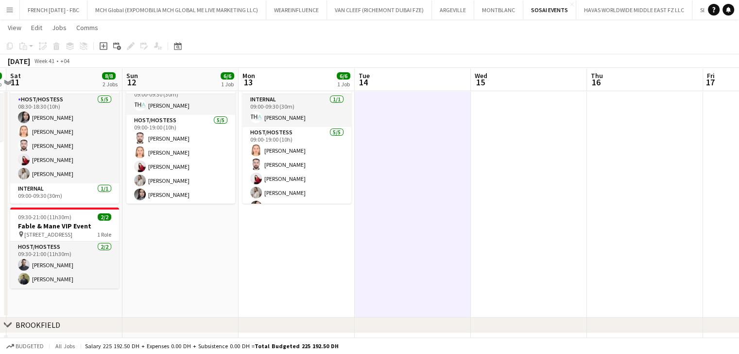
drag, startPoint x: 193, startPoint y: 232, endPoint x: 361, endPoint y: 268, distance: 171.9
click at [362, 262] on app-calendar-viewport "Thu 9 2/2 1 Job Fri 10 2/2 1 Job Sat 11 8/8 2 Jobs Sun 12 6/6 1 Job Mon 13 6/6 …" at bounding box center [369, 174] width 739 height 467
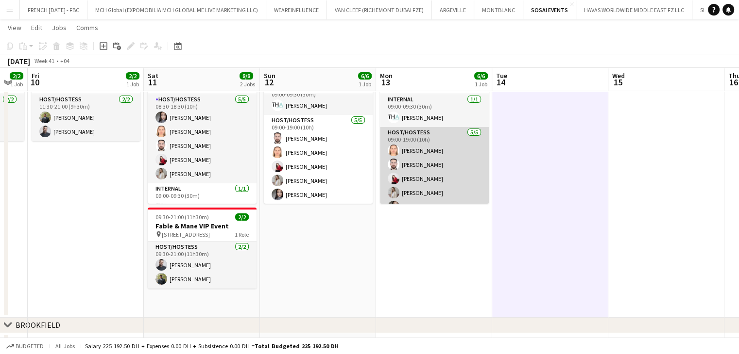
scroll to position [12, 0]
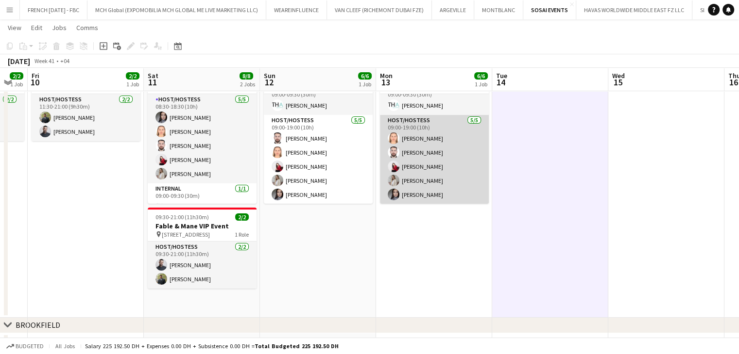
click at [413, 182] on app-card-role "Host/Hostess [DATE] 09:00-19:00 (10h) [PERSON_NAME] [PERSON_NAME] Kharoufah Val…" at bounding box center [434, 159] width 109 height 89
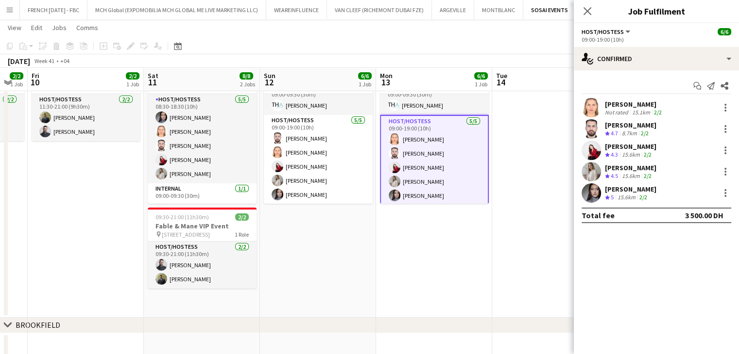
click at [622, 168] on div "[PERSON_NAME]" at bounding box center [630, 168] width 51 height 9
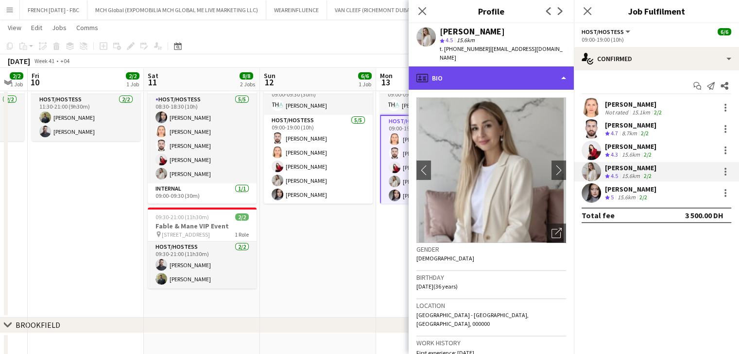
click at [538, 67] on div "profile Bio" at bounding box center [490, 78] width 165 height 23
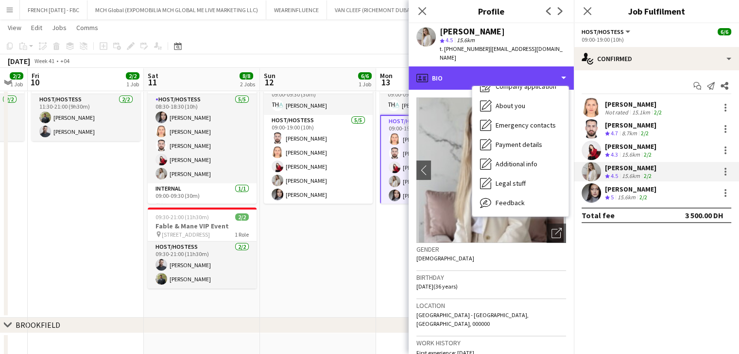
scroll to position [49, 0]
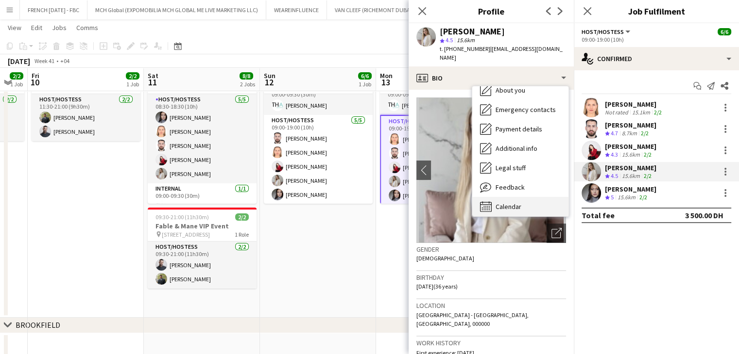
click at [511, 202] on span "Calendar" at bounding box center [508, 206] width 26 height 9
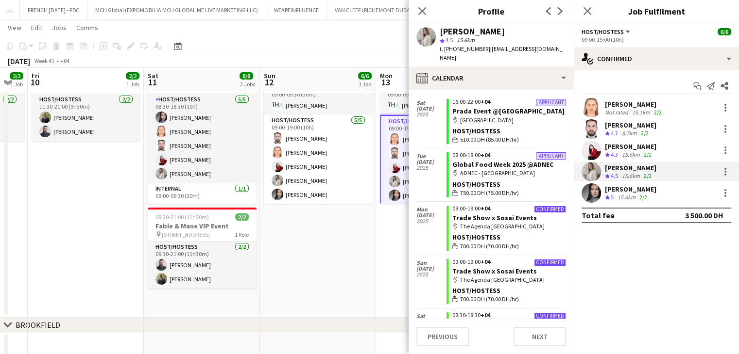
scroll to position [327, 0]
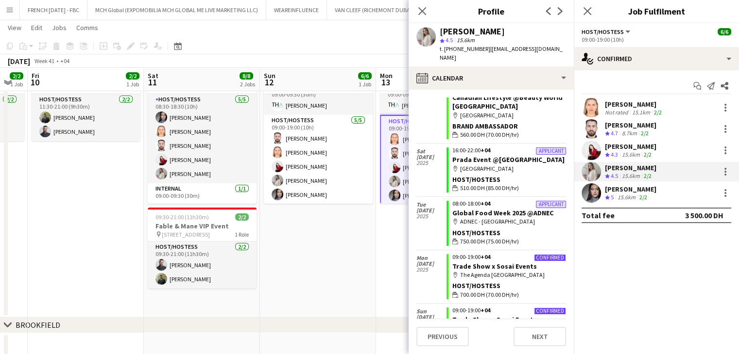
drag, startPoint x: 524, startPoint y: 25, endPoint x: 419, endPoint y: 34, distance: 105.7
click at [419, 34] on div "[PERSON_NAME] star 4.5 15.6km t. [PHONE_NUMBER] | [EMAIL_ADDRESS][DOMAIN_NAME]" at bounding box center [490, 44] width 165 height 43
drag, startPoint x: 445, startPoint y: 27, endPoint x: 319, endPoint y: 252, distance: 257.4
click at [319, 252] on app-date-cell "09:00-19:00 (10h) 6/6 Trade Show x Sosai Events pin The Agenda Dubai 2 Roles In…" at bounding box center [318, 187] width 116 height 262
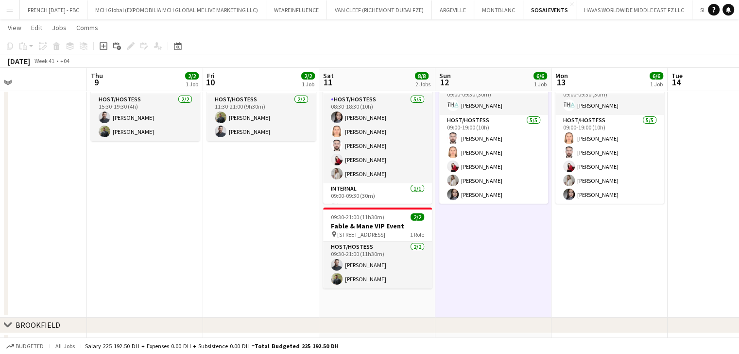
drag, startPoint x: 101, startPoint y: 185, endPoint x: 287, endPoint y: 208, distance: 187.8
click at [287, 208] on app-calendar-viewport "Mon 6 Tue 7 Wed 8 Thu 9 2/2 1 Job Fri 10 2/2 1 Job Sat 11 8/8 2 Jobs Sun 12 6/6…" at bounding box center [369, 174] width 739 height 467
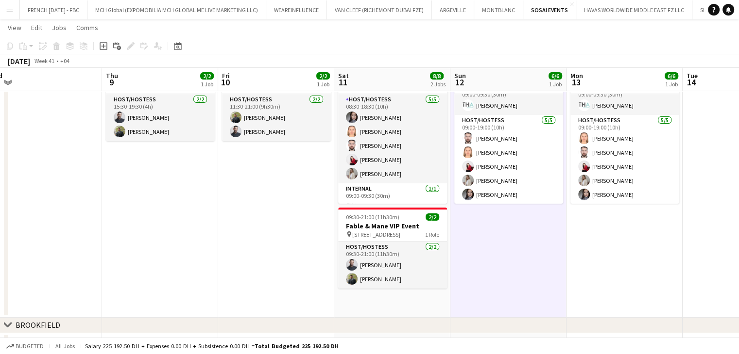
click at [522, 252] on app-date-cell "09:00-19:00 (10h) 6/6 Trade Show x Sosai Events pin The Agenda Dubai 2 Roles In…" at bounding box center [508, 187] width 116 height 262
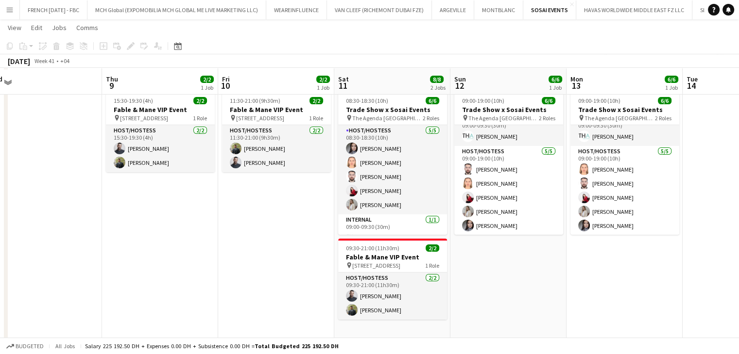
scroll to position [0, 0]
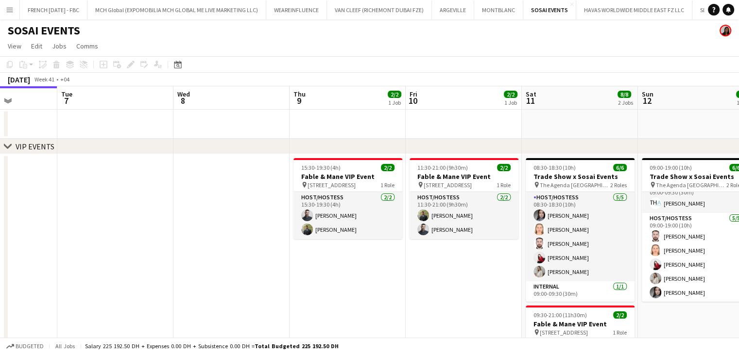
drag, startPoint x: 393, startPoint y: 216, endPoint x: 412, endPoint y: 218, distance: 19.0
click at [412, 218] on app-calendar-viewport "Sat 4 Sun 5 Mon 6 Tue 7 Wed 8 Thu 9 2/2 1 Job Fri 10 2/2 1 Job Sat 11 8/8 2 Job…" at bounding box center [369, 295] width 739 height 419
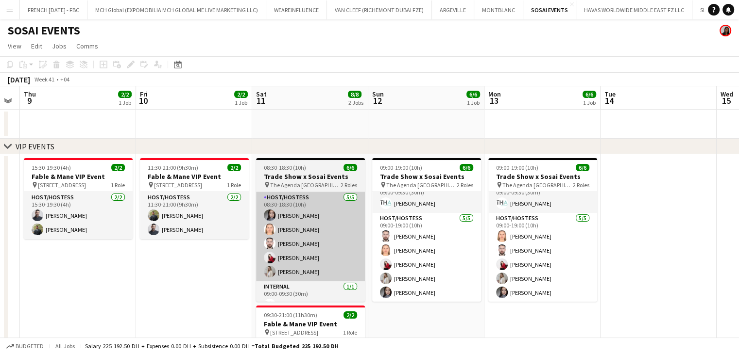
drag, startPoint x: 602, startPoint y: 219, endPoint x: 232, endPoint y: 213, distance: 370.5
click at [230, 214] on app-calendar-viewport "Mon 6 Tue 7 Wed 8 Thu 9 2/2 1 Job Fri 10 2/2 1 Job Sat 11 8/8 2 Jobs Sun 12 6/6…" at bounding box center [369, 295] width 739 height 419
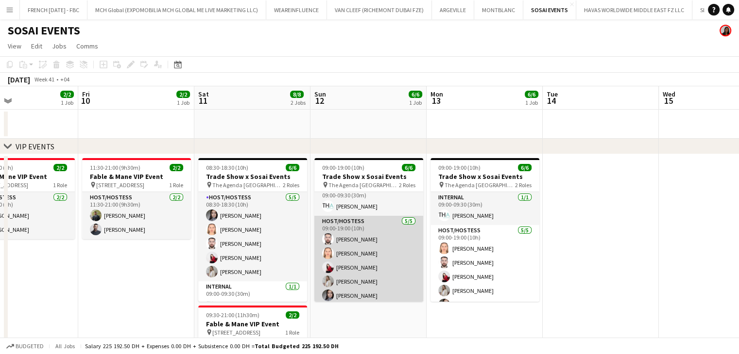
scroll to position [12, 0]
click at [329, 277] on app-user-avatar at bounding box center [328, 279] width 12 height 12
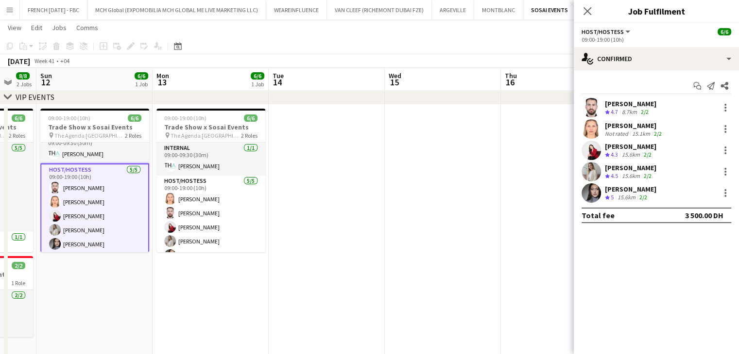
scroll to position [0, 346]
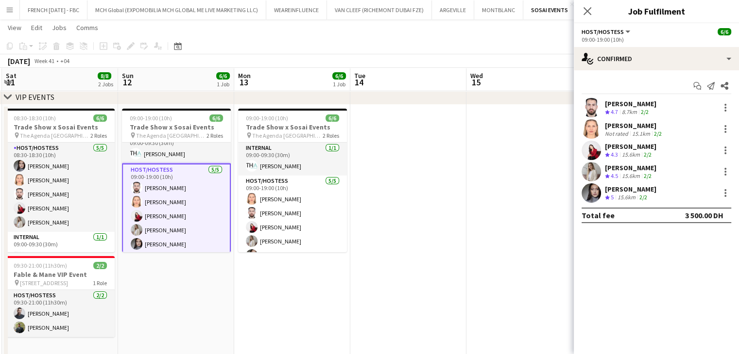
drag, startPoint x: 545, startPoint y: 270, endPoint x: 236, endPoint y: 276, distance: 308.4
click at [236, 276] on app-calendar-viewport "Wed 8 Thu 9 2/2 1 Job Fri 10 2/2 1 Job Sat 11 8/8 2 Jobs Sun 12 6/6 1 Job Mon 1…" at bounding box center [369, 222] width 739 height 467
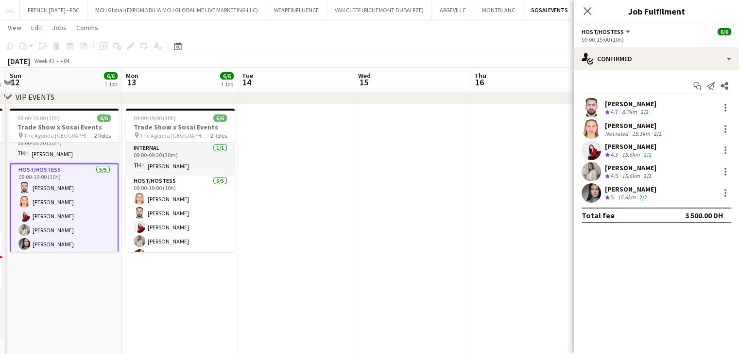
click at [352, 258] on app-calendar-viewport "Thu 9 2/2 1 Job Fri 10 2/2 1 Job Sat 11 8/8 2 Jobs Sun 12 6/6 1 Job Mon 13 6/6 …" at bounding box center [369, 222] width 739 height 467
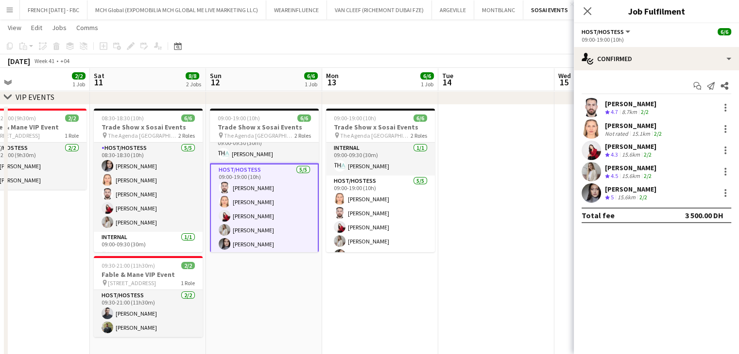
drag, startPoint x: 330, startPoint y: 251, endPoint x: 365, endPoint y: 253, distance: 34.6
click at [365, 253] on app-calendar-viewport "Wed 8 Thu 9 2/2 1 Job Fri 10 2/2 1 Job Sat 11 8/8 2 Jobs Sun 12 6/6 1 Job Mon 1…" at bounding box center [369, 222] width 739 height 467
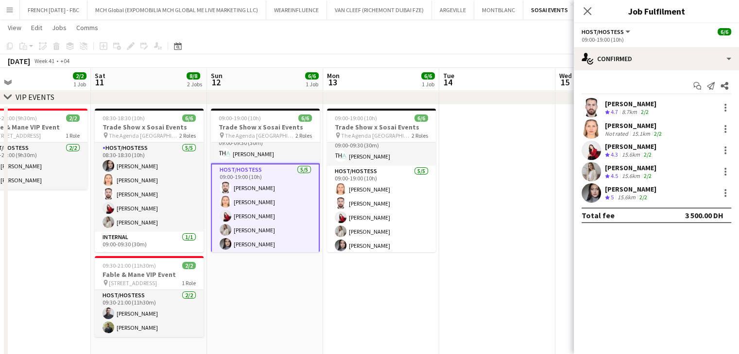
scroll to position [12, 0]
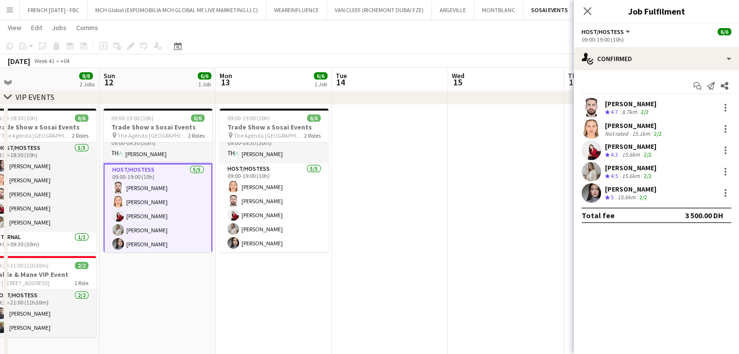
drag, startPoint x: 484, startPoint y: 176, endPoint x: 375, endPoint y: 166, distance: 109.3
click at [375, 166] on app-calendar-viewport "Wed 8 Thu 9 2/2 1 Job Fri 10 2/2 1 Job Sat 11 8/8 2 Jobs Sun 12 6/6 1 Job Mon 1…" at bounding box center [369, 222] width 739 height 467
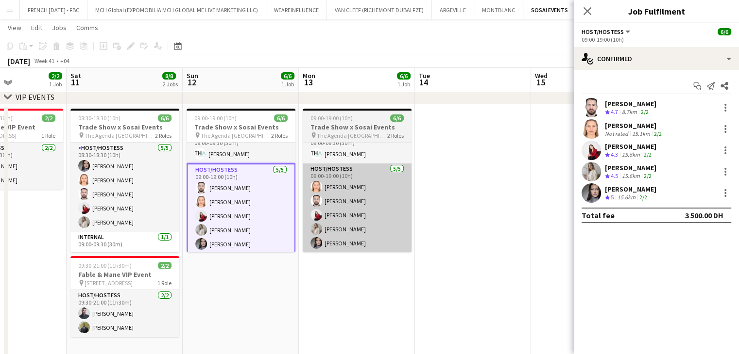
drag, startPoint x: 315, startPoint y: 206, endPoint x: 352, endPoint y: 210, distance: 37.1
click at [342, 207] on app-calendar-viewport "Wed 8 Thu 9 2/2 1 Job Fri 10 2/2 1 Job Sat 11 8/8 2 Jobs Sun 12 6/6 1 Job Mon 1…" at bounding box center [369, 222] width 739 height 467
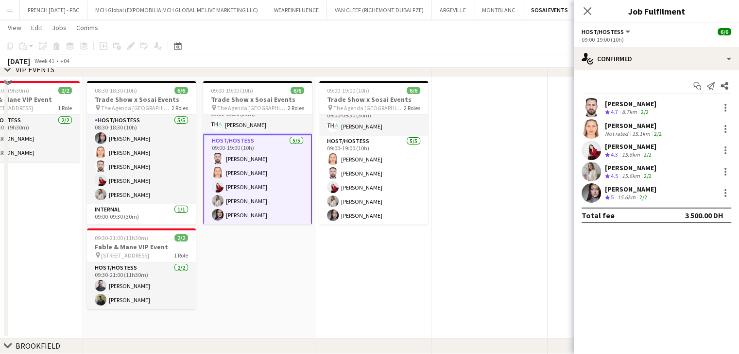
scroll to position [21, 0]
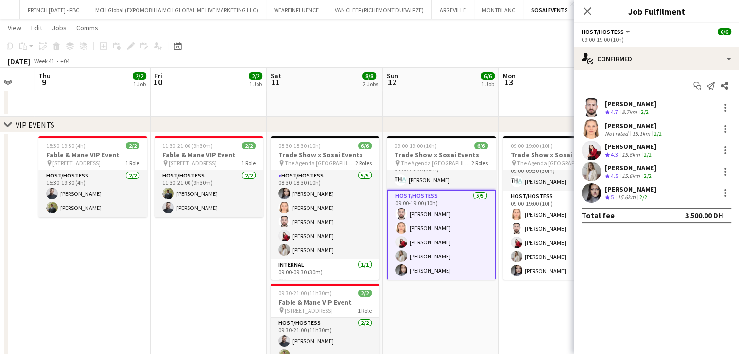
drag, startPoint x: 194, startPoint y: 239, endPoint x: 222, endPoint y: 239, distance: 27.7
click at [222, 239] on app-calendar-viewport "Tue 7 Wed 8 Thu 9 2/2 1 Job Fri 10 2/2 1 Job Sat 11 8/8 2 Jobs Sun 12 6/6 1 Job…" at bounding box center [369, 250] width 739 height 467
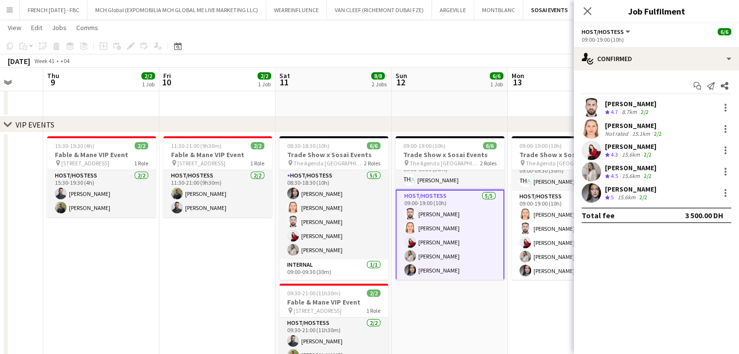
click at [460, 312] on app-date-cell "09:00-19:00 (10h) 6/6 Trade Show x Sosai Events pin The Agenda Dubai 2 Roles In…" at bounding box center [449, 264] width 116 height 262
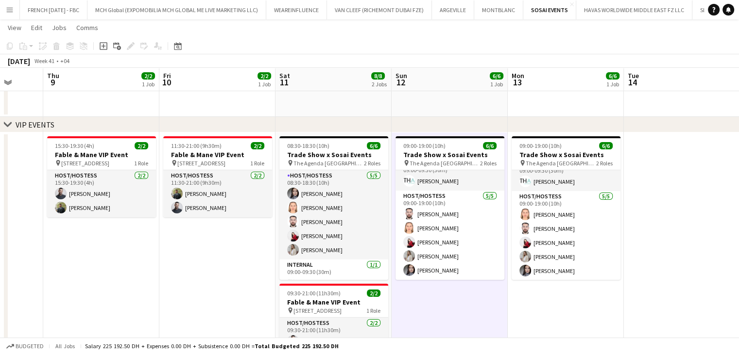
scroll to position [12, 0]
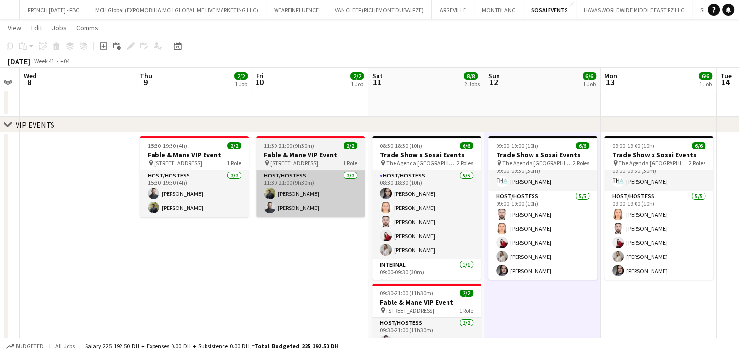
drag, startPoint x: 258, startPoint y: 207, endPoint x: 386, endPoint y: 207, distance: 127.2
click at [386, 207] on app-calendar-viewport "Mon 6 Tue 7 Wed 8 Thu 9 2/2 1 Job Fri 10 2/2 1 Job Sat 11 8/8 2 Jobs Sun 12 6/6…" at bounding box center [369, 250] width 739 height 467
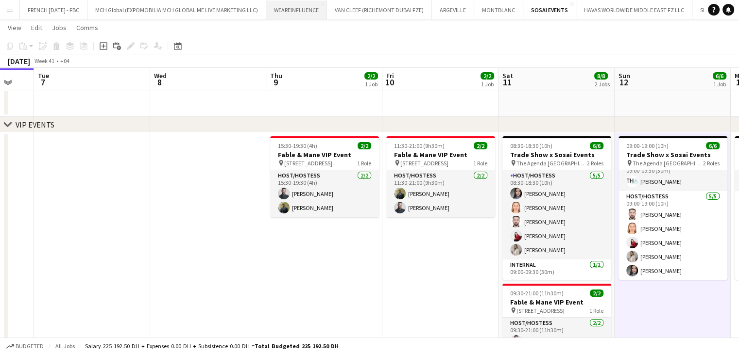
click at [299, 15] on button "WEAREINFLUENCE Close" at bounding box center [296, 9] width 61 height 19
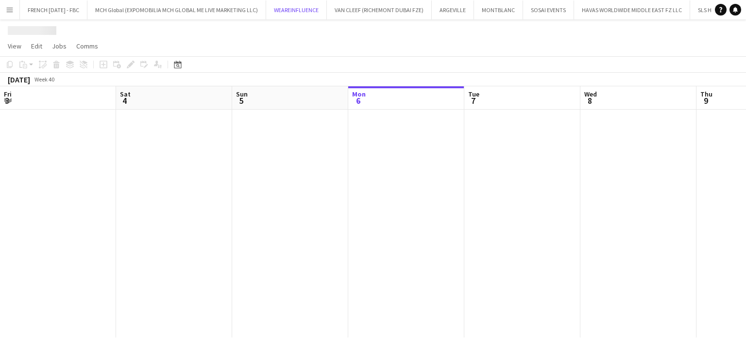
scroll to position [0, 232]
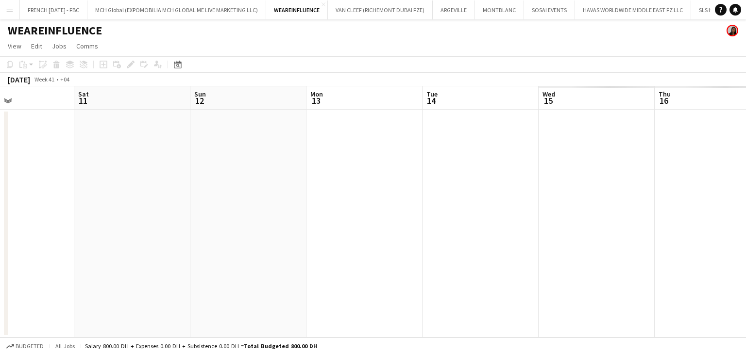
drag, startPoint x: 578, startPoint y: 161, endPoint x: 0, endPoint y: 166, distance: 577.8
click at [0, 166] on app-calendar-viewport "Tue 7 Wed 8 Thu 9 Fri 10 Sat 11 Sun 12 Mon 13 Tue 14 Wed 15 Thu 16 Fri 17 Sat 18" at bounding box center [373, 212] width 746 height 252
drag, startPoint x: 154, startPoint y: 175, endPoint x: 419, endPoint y: 160, distance: 265.1
click at [147, 177] on app-calendar-viewport "Sat 11 Sun 12 Mon 13 Tue 14 Wed 15 Thu 16 Fri 17 Sat 18 Sun 19 Mon 20 Tue 21 We…" at bounding box center [373, 212] width 746 height 252
drag, startPoint x: 375, startPoint y: 164, endPoint x: 434, endPoint y: 146, distance: 61.9
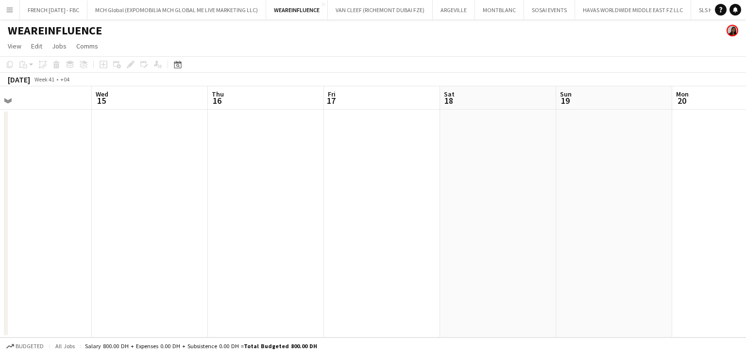
click at [87, 165] on app-calendar-viewport "Sat 11 Sun 12 Mon 13 Tue 14 Wed 15 Thu 16 Fri 17 Sat 18 Sun 19 Mon 20 Tue 21 We…" at bounding box center [373, 212] width 746 height 252
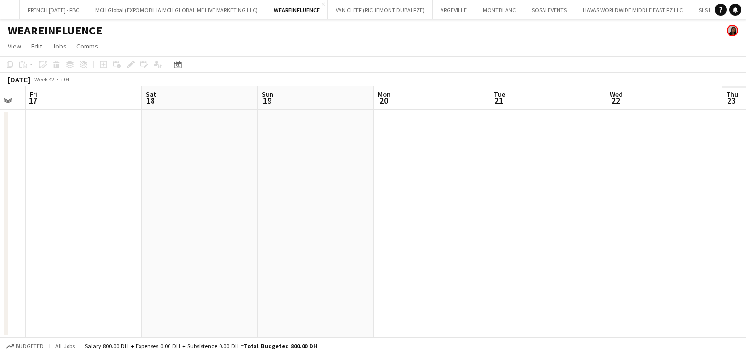
drag, startPoint x: 171, startPoint y: 146, endPoint x: 179, endPoint y: 144, distance: 8.5
click at [157, 146] on app-calendar-viewport "Tue 14 Wed 15 Thu 16 Fri 17 Sat 18 Sun 19 Mon 20 Tue 21 Wed 22 Thu 23 Fri 24 Sa…" at bounding box center [373, 212] width 746 height 252
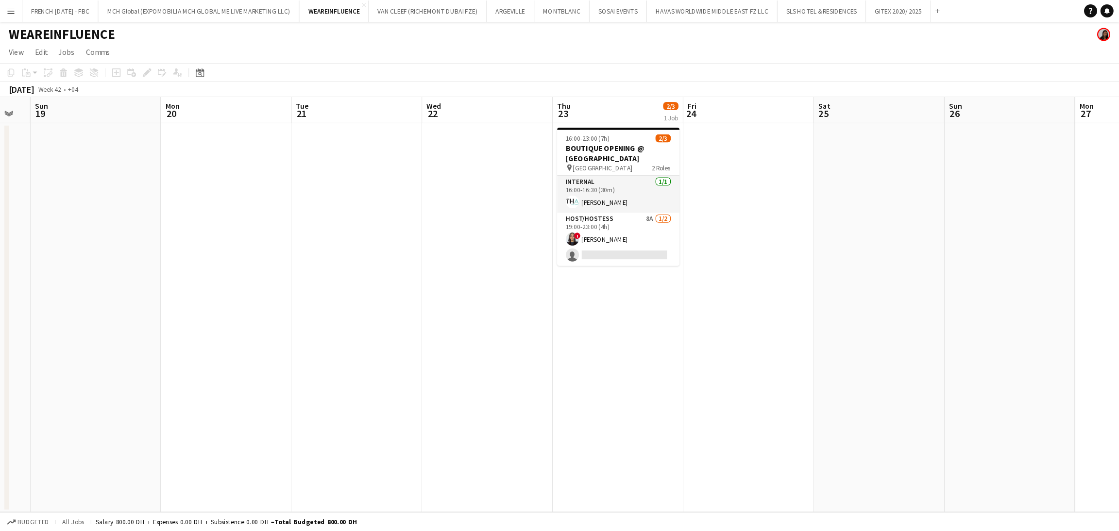
scroll to position [0, 321]
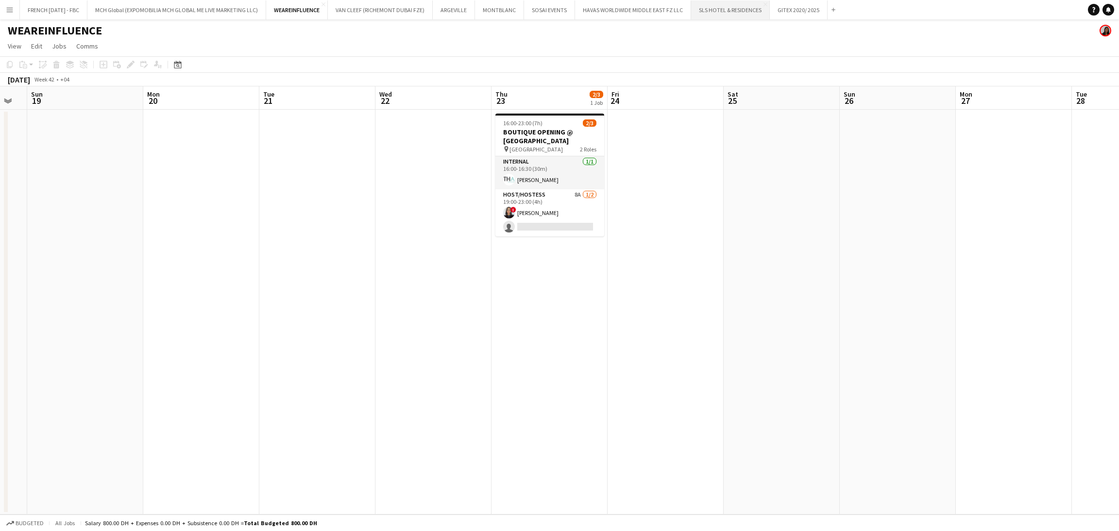
click at [726, 15] on button "SLS HOTEL & RESIDENCES Close" at bounding box center [730, 9] width 79 height 19
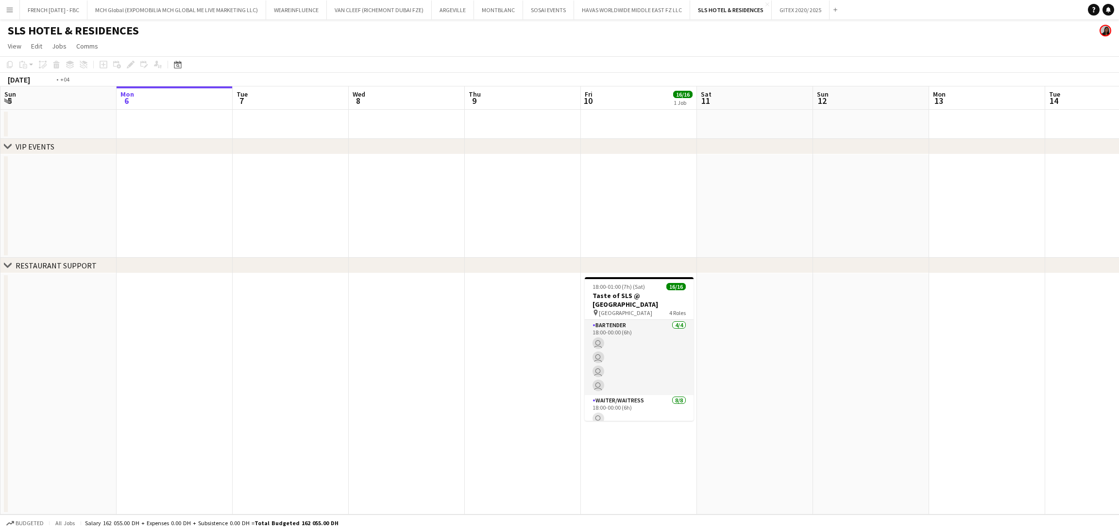
scroll to position [0, 397]
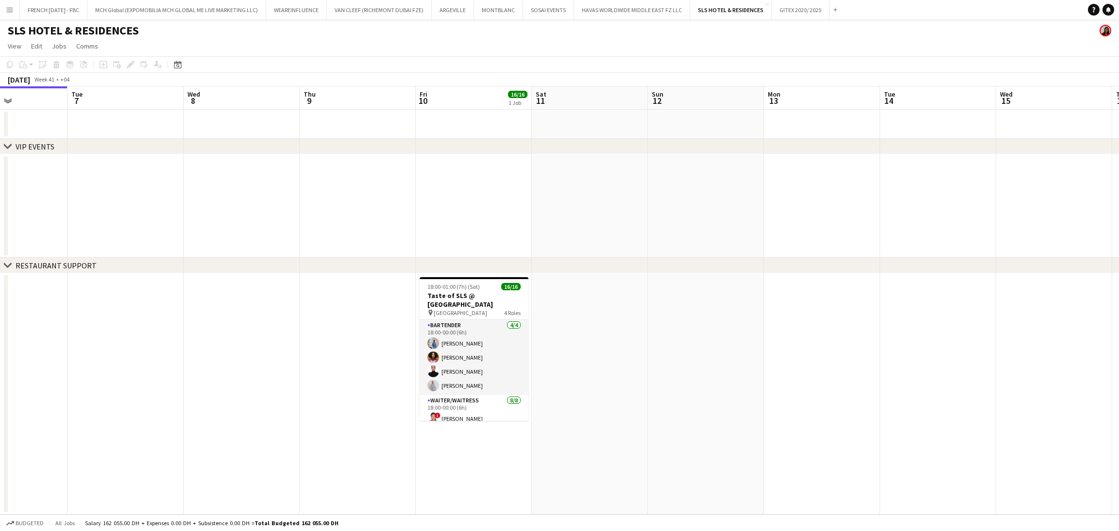
drag, startPoint x: 876, startPoint y: 402, endPoint x: 711, endPoint y: 418, distance: 165.9
click at [711, 418] on app-calendar-viewport "Fri 3 Sat 4 Sun 5 Mon 6 Tue 7 Wed 8 Thu 9 Fri 10 16/16 1 Job Sat 11 Sun 12 Mon …" at bounding box center [559, 300] width 1119 height 428
click at [470, 280] on app-job-card "18:00-01:00 (7h) (Sat) 16/16 Taste of SLS @ [GEOGRAPHIC_DATA] pin SLS Dubai Hot…" at bounding box center [474, 349] width 109 height 144
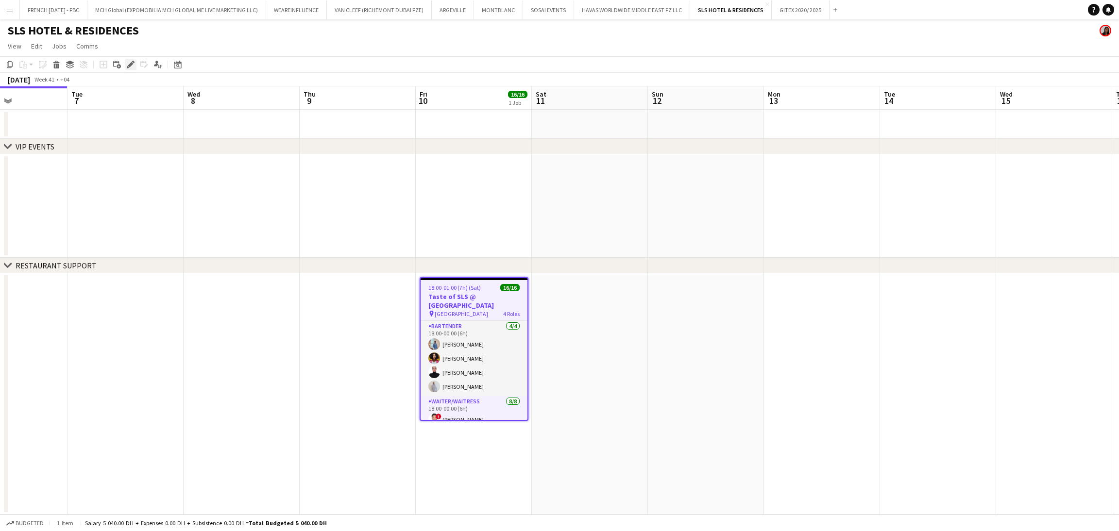
click at [127, 67] on icon at bounding box center [128, 67] width 2 height 2
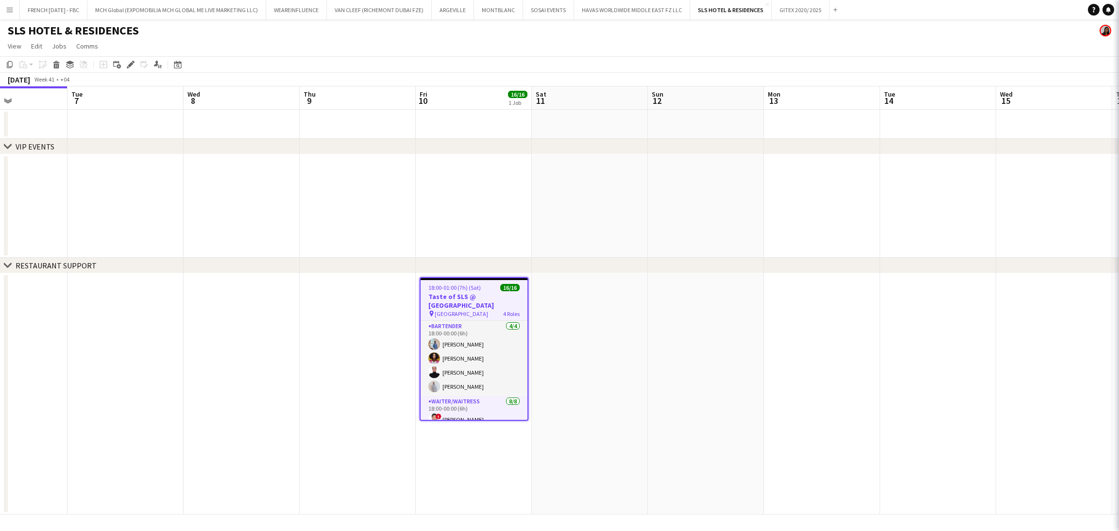
type input "**********"
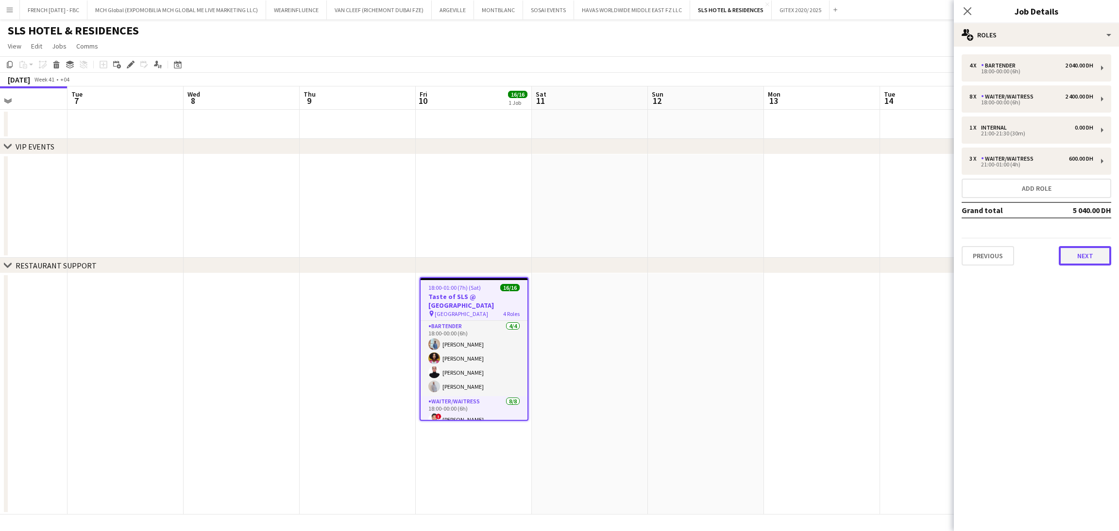
click at [1076, 256] on button "Next" at bounding box center [1084, 255] width 52 height 19
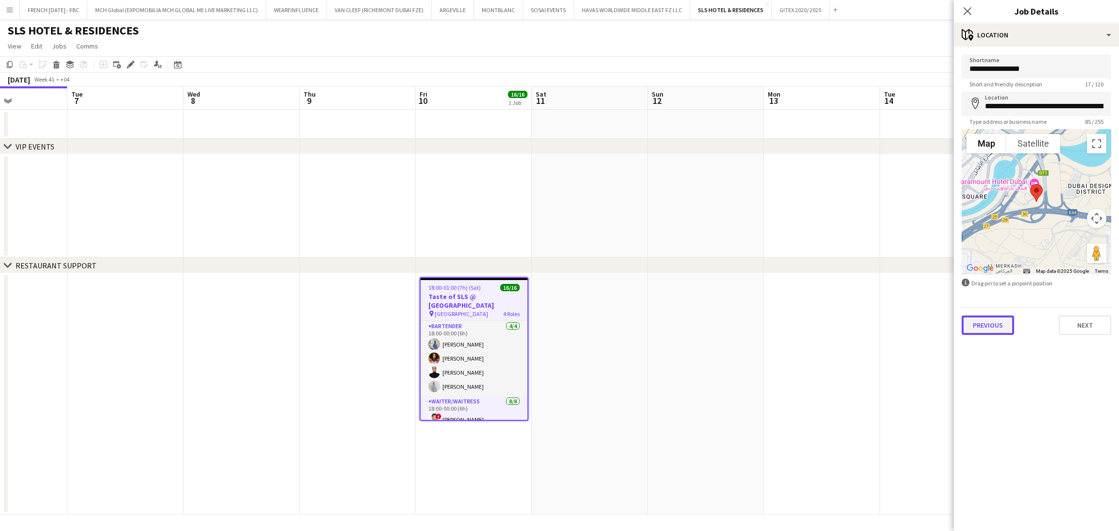
click at [997, 322] on button "Previous" at bounding box center [987, 325] width 52 height 19
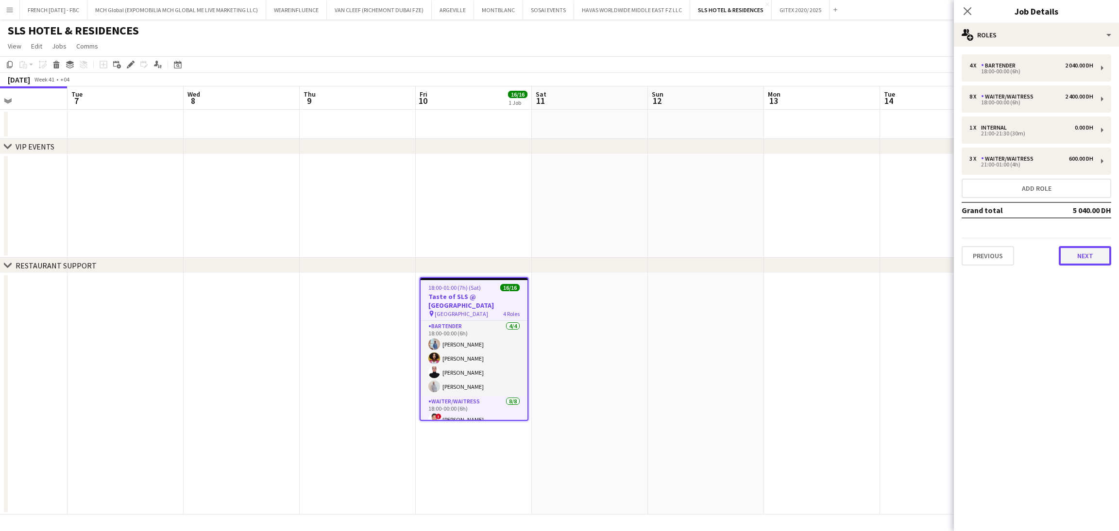
click at [1100, 256] on button "Next" at bounding box center [1084, 255] width 52 height 19
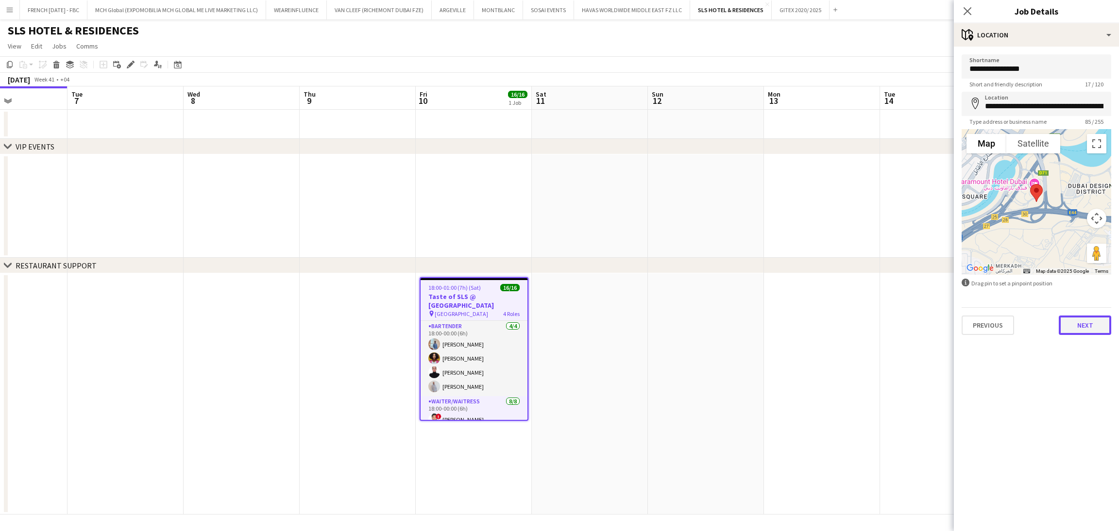
click at [1080, 322] on button "Next" at bounding box center [1084, 325] width 52 height 19
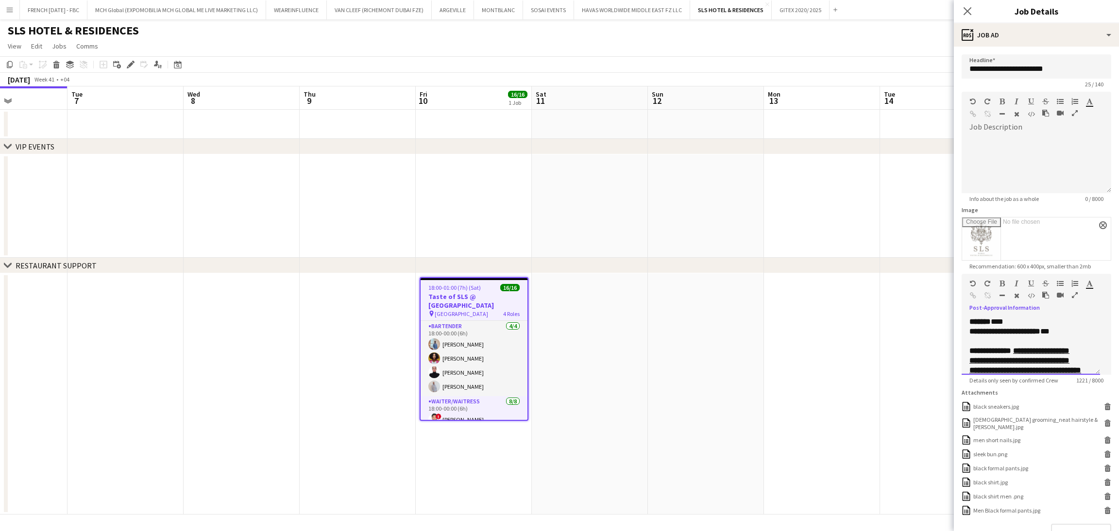
click at [1056, 336] on p "**********" at bounding box center [1025, 332] width 112 height 10
paste div
click at [1100, 346] on form "**********" at bounding box center [1036, 322] width 165 height 536
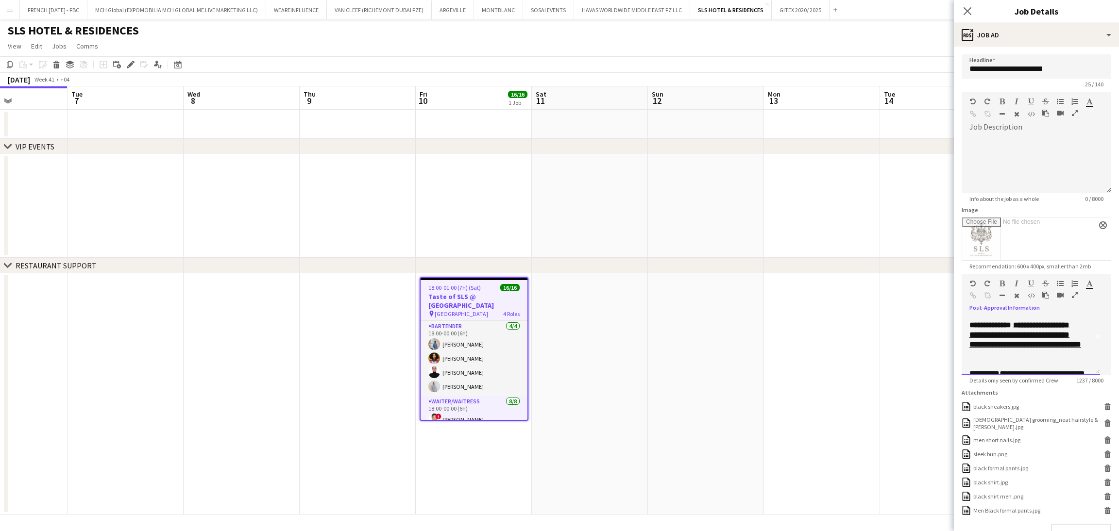
scroll to position [29, 0]
click at [974, 355] on u "**********" at bounding box center [1025, 341] width 112 height 27
click at [1029, 356] on p "******** ***" at bounding box center [1030, 352] width 123 height 10
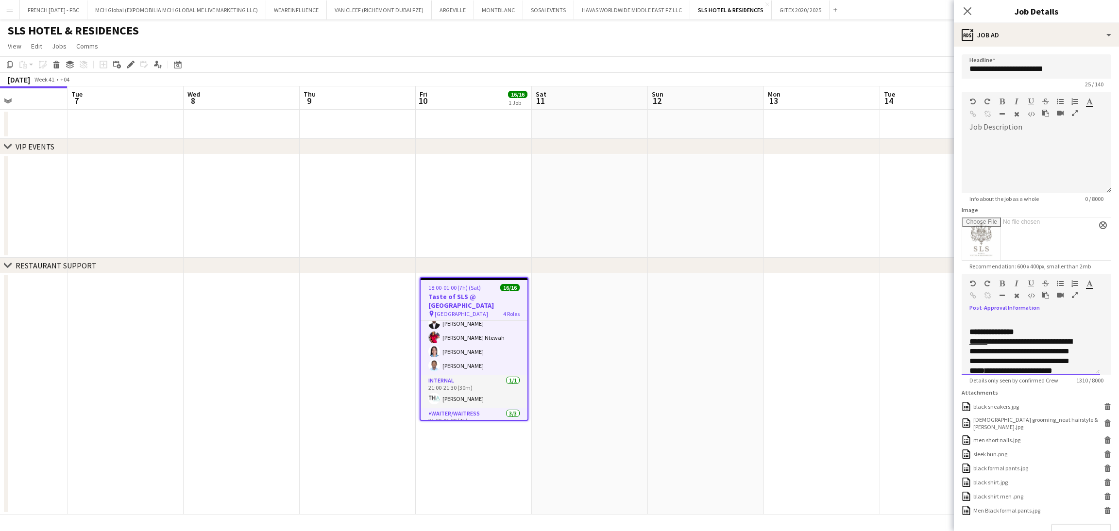
scroll to position [378, 0]
click at [1067, 356] on p at bounding box center [1030, 352] width 123 height 10
drag, startPoint x: 1041, startPoint y: 386, endPoint x: 966, endPoint y: 368, distance: 76.8
click at [966, 368] on div "**********" at bounding box center [1030, 346] width 138 height 58
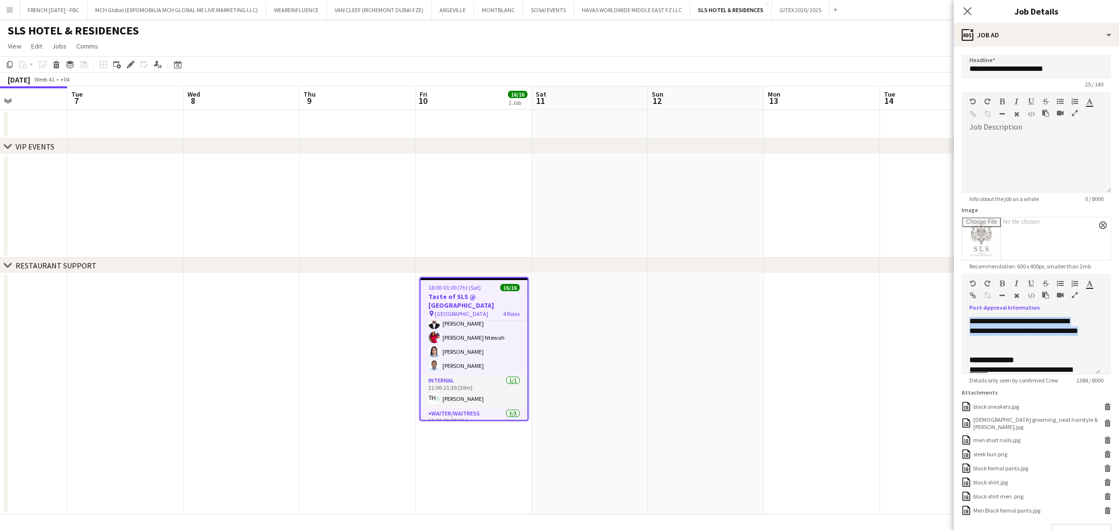
click at [1000, 287] on icon "button" at bounding box center [1001, 283] width 5 height 7
click at [1033, 287] on icon "button" at bounding box center [1031, 283] width 6 height 7
click at [1058, 355] on p at bounding box center [1030, 351] width 123 height 10
click at [919, 352] on app-date-cell at bounding box center [938, 393] width 116 height 241
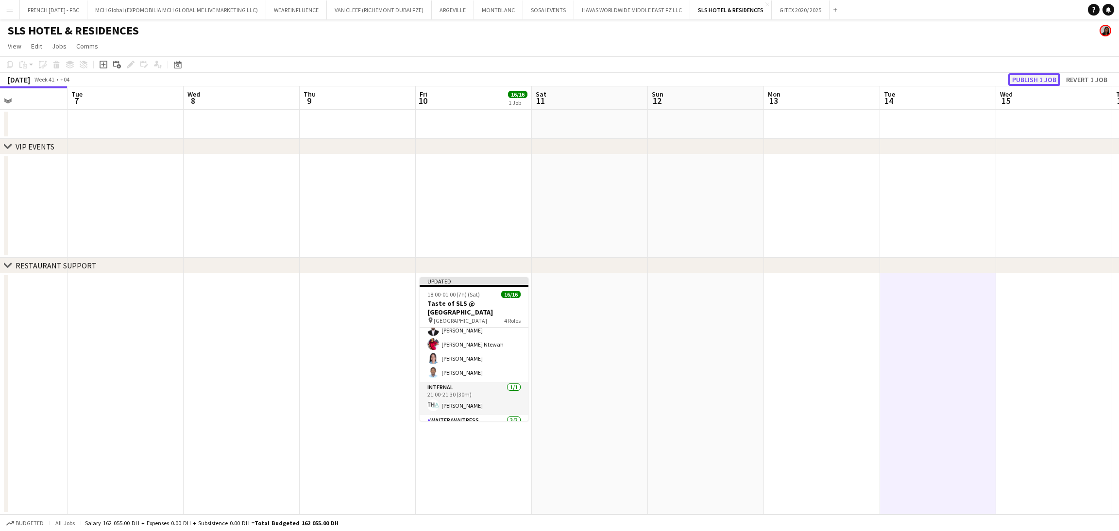
click at [1048, 75] on button "Publish 1 job" at bounding box center [1034, 79] width 52 height 13
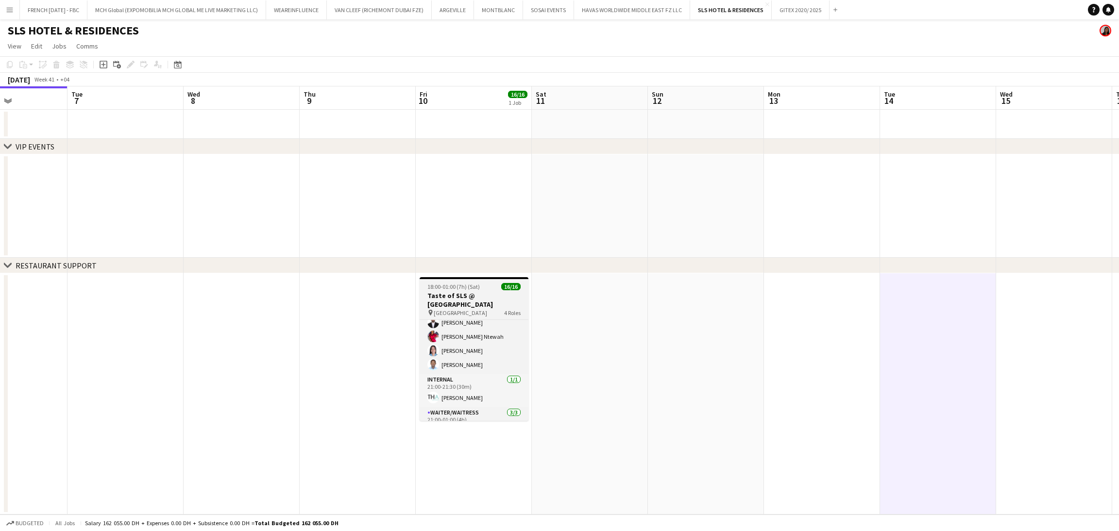
click at [463, 286] on span "18:00-01:00 (7h) (Sat)" at bounding box center [453, 286] width 52 height 7
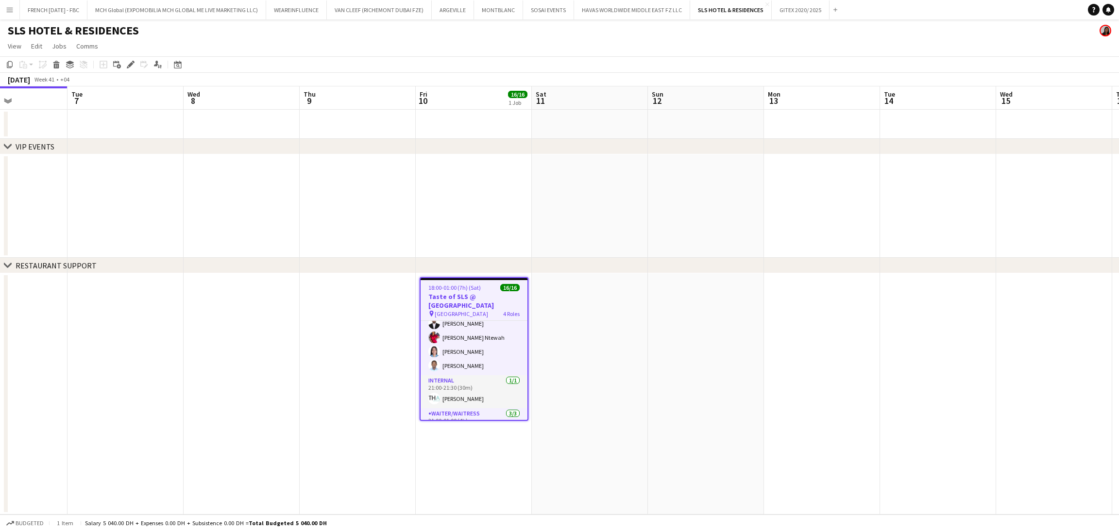
drag, startPoint x: 133, startPoint y: 61, endPoint x: 574, endPoint y: 76, distance: 442.1
click at [133, 62] on icon at bounding box center [133, 62] width 2 height 2
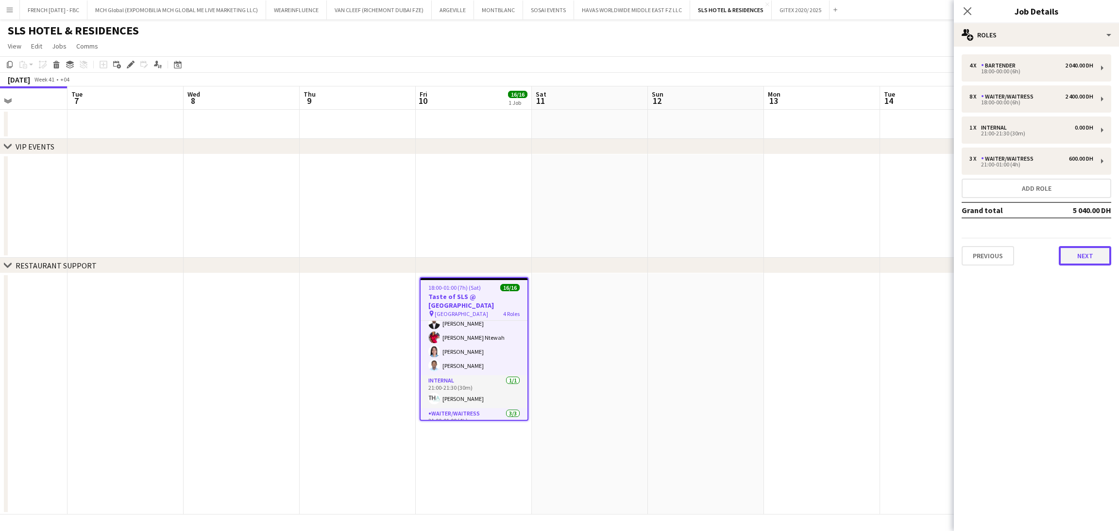
click at [1083, 251] on button "Next" at bounding box center [1084, 255] width 52 height 19
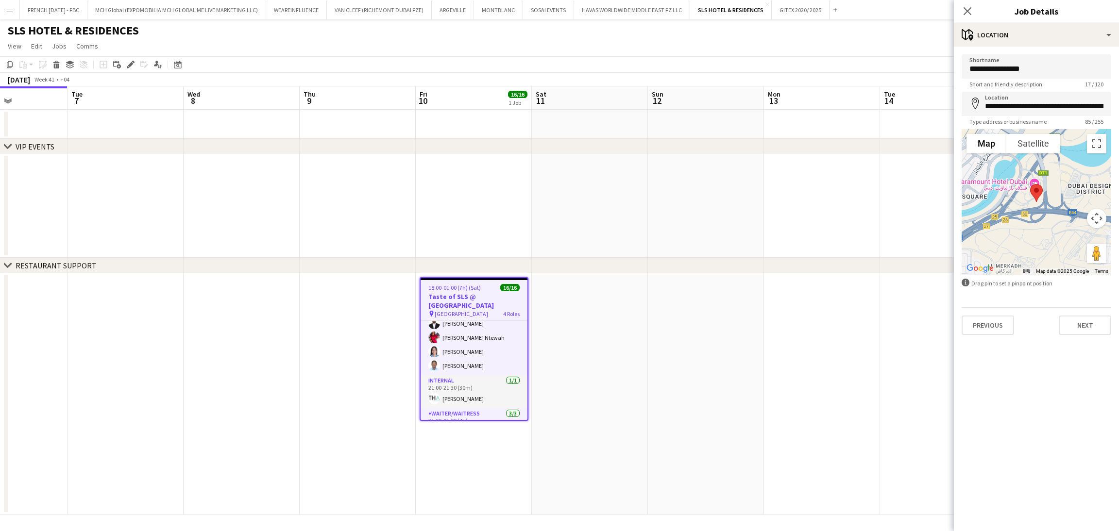
click at [1082, 336] on div "**********" at bounding box center [1036, 195] width 165 height 296
click at [1084, 334] on div "Previous Next" at bounding box center [1036, 321] width 150 height 28
click at [1085, 333] on button "Next" at bounding box center [1084, 325] width 52 height 19
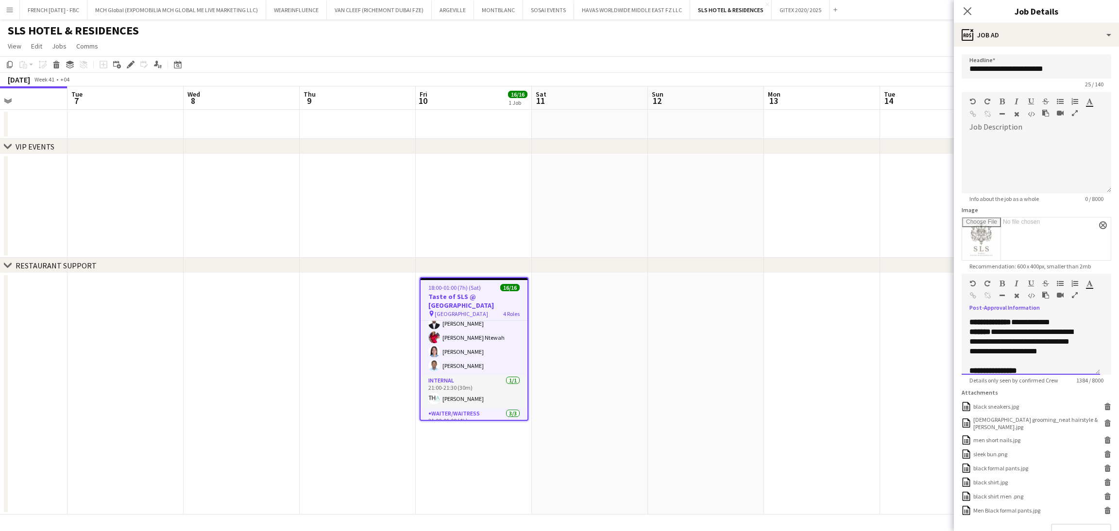
scroll to position [320, 0]
click at [1072, 337] on p "**********" at bounding box center [1025, 322] width 112 height 29
drag, startPoint x: 1069, startPoint y: 372, endPoint x: 1027, endPoint y: 369, distance: 41.9
click at [1027, 337] on p "**********" at bounding box center [1025, 322] width 112 height 29
click at [1086, 287] on icon "button" at bounding box center [1089, 283] width 6 height 7
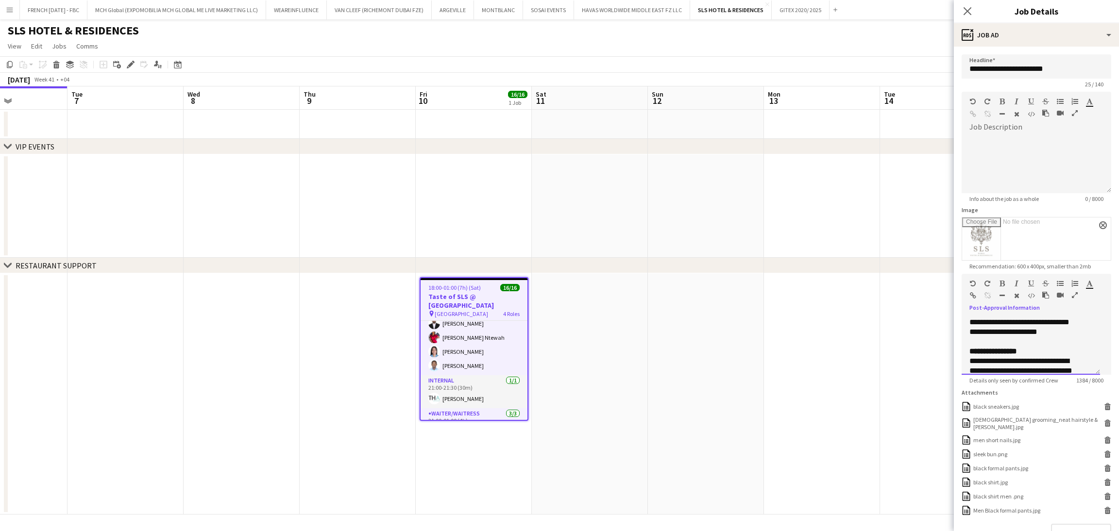
type input "*******"
click at [1088, 350] on div "**********" at bounding box center [1030, 346] width 138 height 58
click at [1065, 351] on p "**********" at bounding box center [1025, 335] width 112 height 29
click at [1100, 382] on form "**********" at bounding box center [1036, 322] width 165 height 536
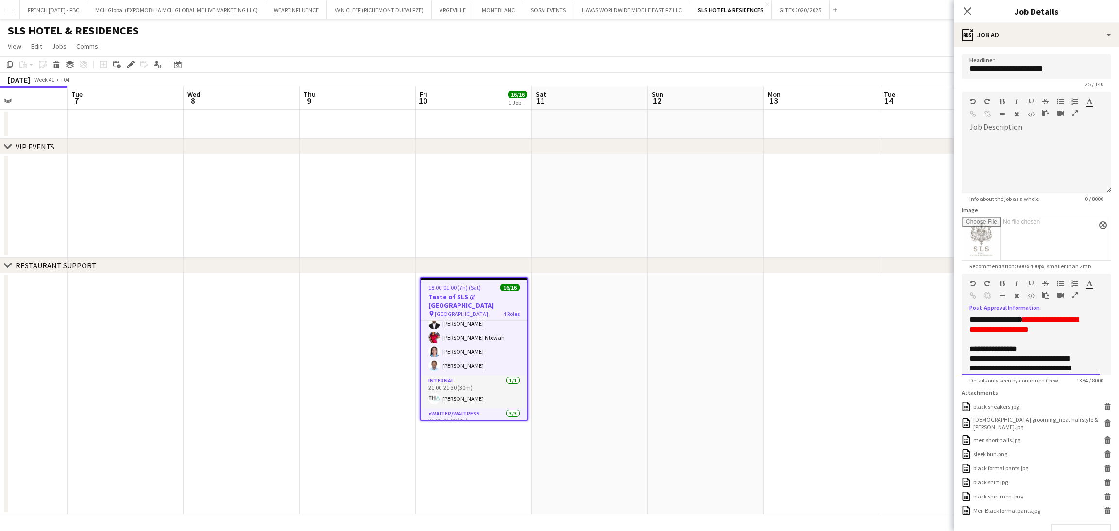
scroll to position [336, 0]
click at [1014, 331] on p at bounding box center [1030, 326] width 123 height 10
drag, startPoint x: 1022, startPoint y: 369, endPoint x: 945, endPoint y: 369, distance: 77.2
click at [945, 369] on body "Menu Boards Boards Boards All jobs Status Workforce Workforce My Workforce Recr…" at bounding box center [559, 265] width 1119 height 531
click at [999, 287] on icon "button" at bounding box center [1001, 283] width 5 height 7
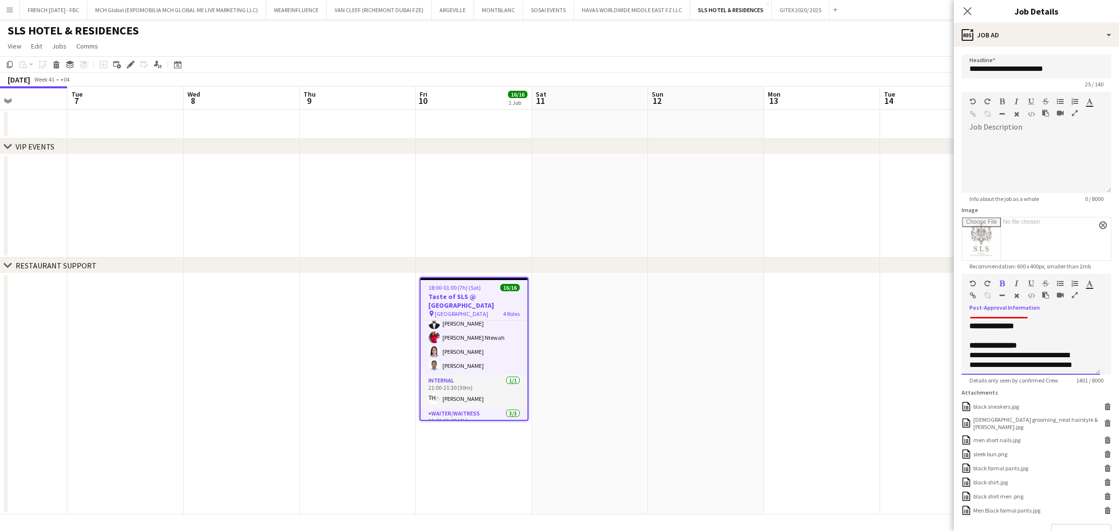
click at [1039, 341] on p at bounding box center [1030, 336] width 123 height 10
click at [1025, 330] on b "**********" at bounding box center [997, 325] width 56 height 7
click at [1002, 287] on icon "button" at bounding box center [1001, 283] width 5 height 7
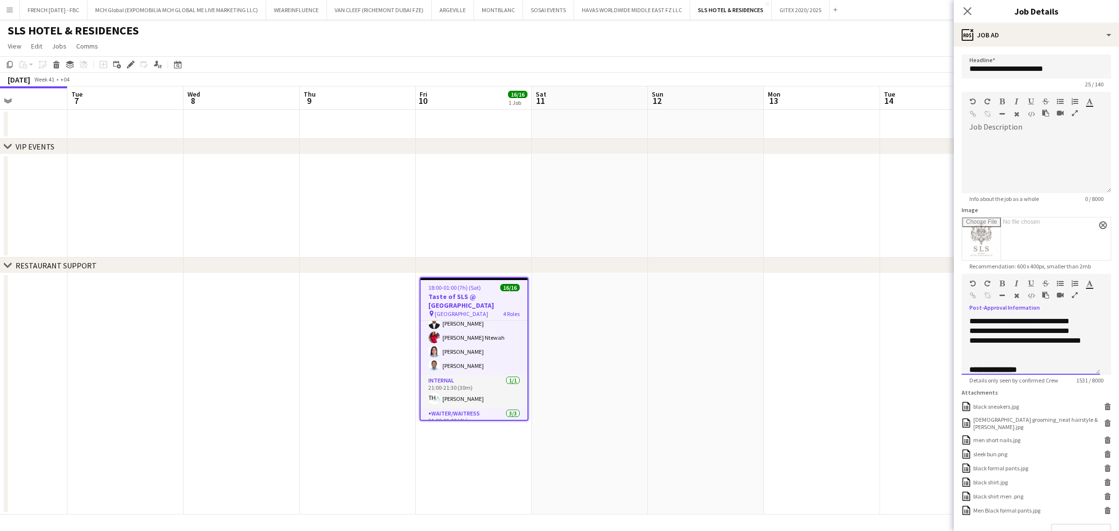
click at [1017, 315] on b "**********" at bounding box center [993, 311] width 48 height 7
click at [1054, 336] on p "**********" at bounding box center [1025, 307] width 112 height 58
click at [849, 341] on app-date-cell at bounding box center [822, 393] width 116 height 241
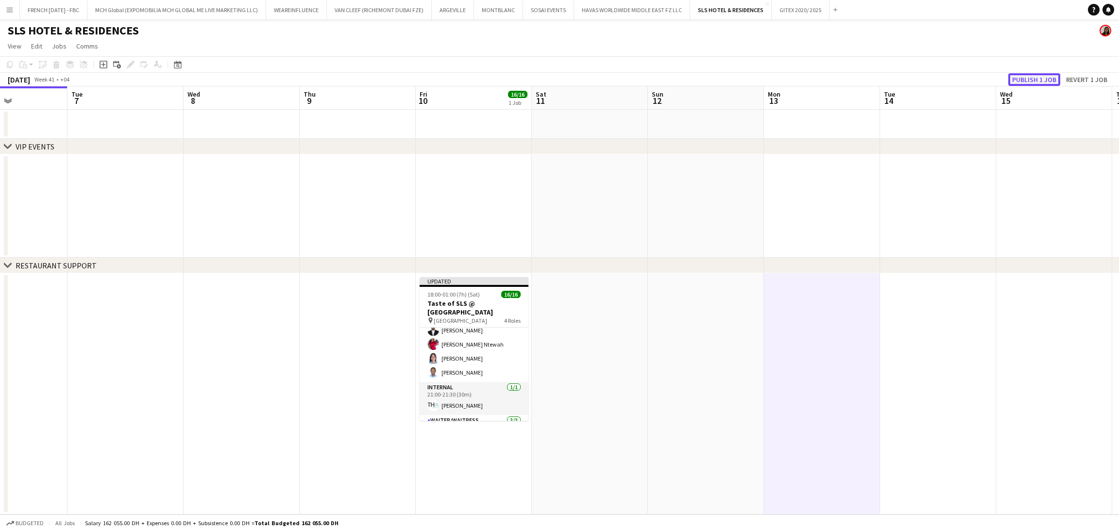
click at [1042, 81] on button "Publish 1 job" at bounding box center [1034, 79] width 52 height 13
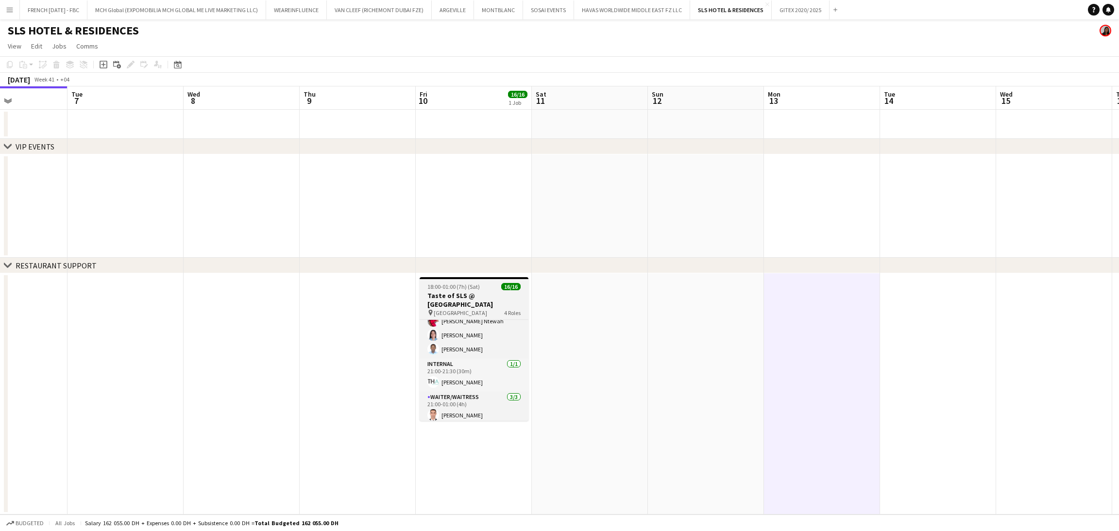
scroll to position [192, 0]
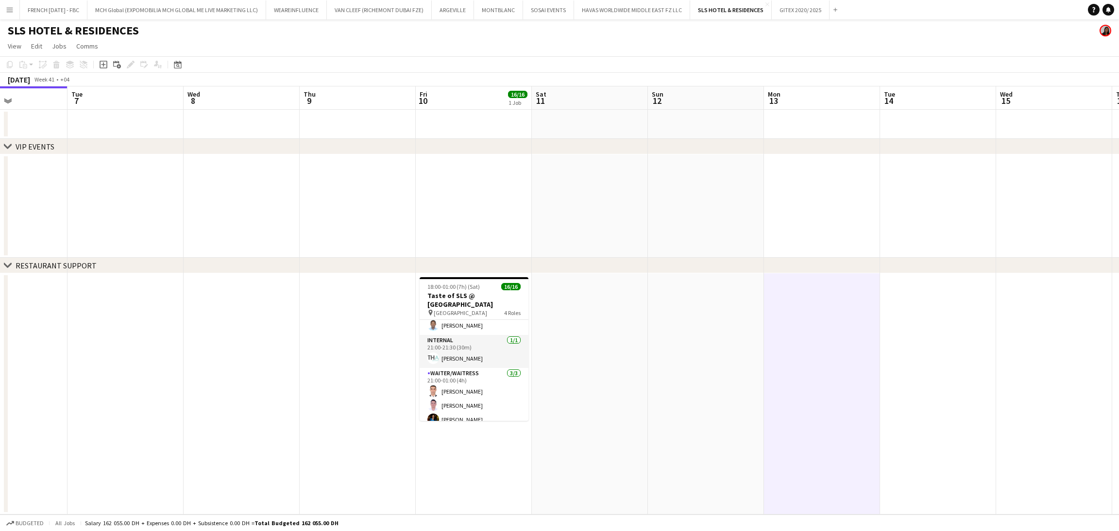
click at [816, 315] on app-date-cell at bounding box center [822, 393] width 116 height 241
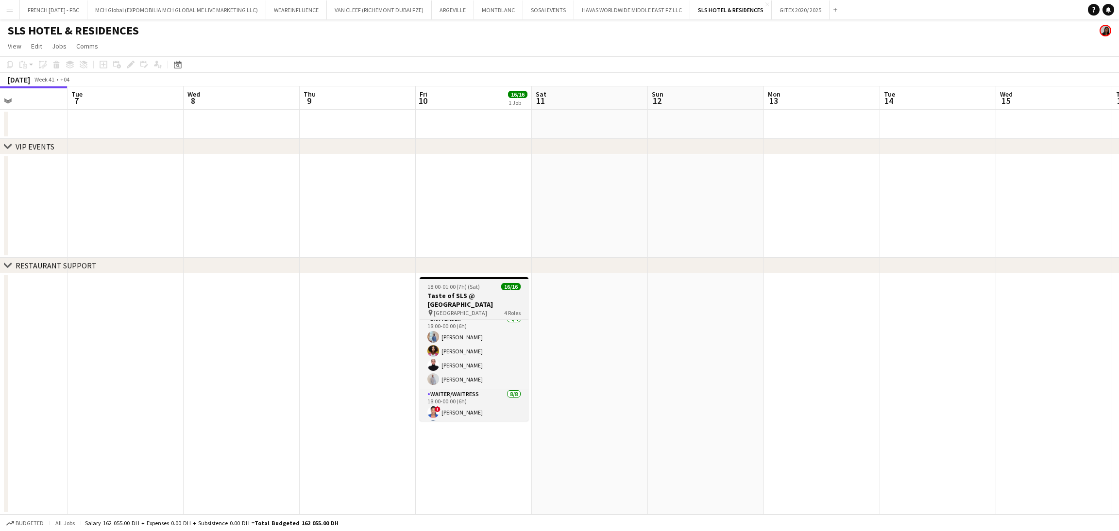
scroll to position [0, 0]
